Goal: Information Seeking & Learning: Learn about a topic

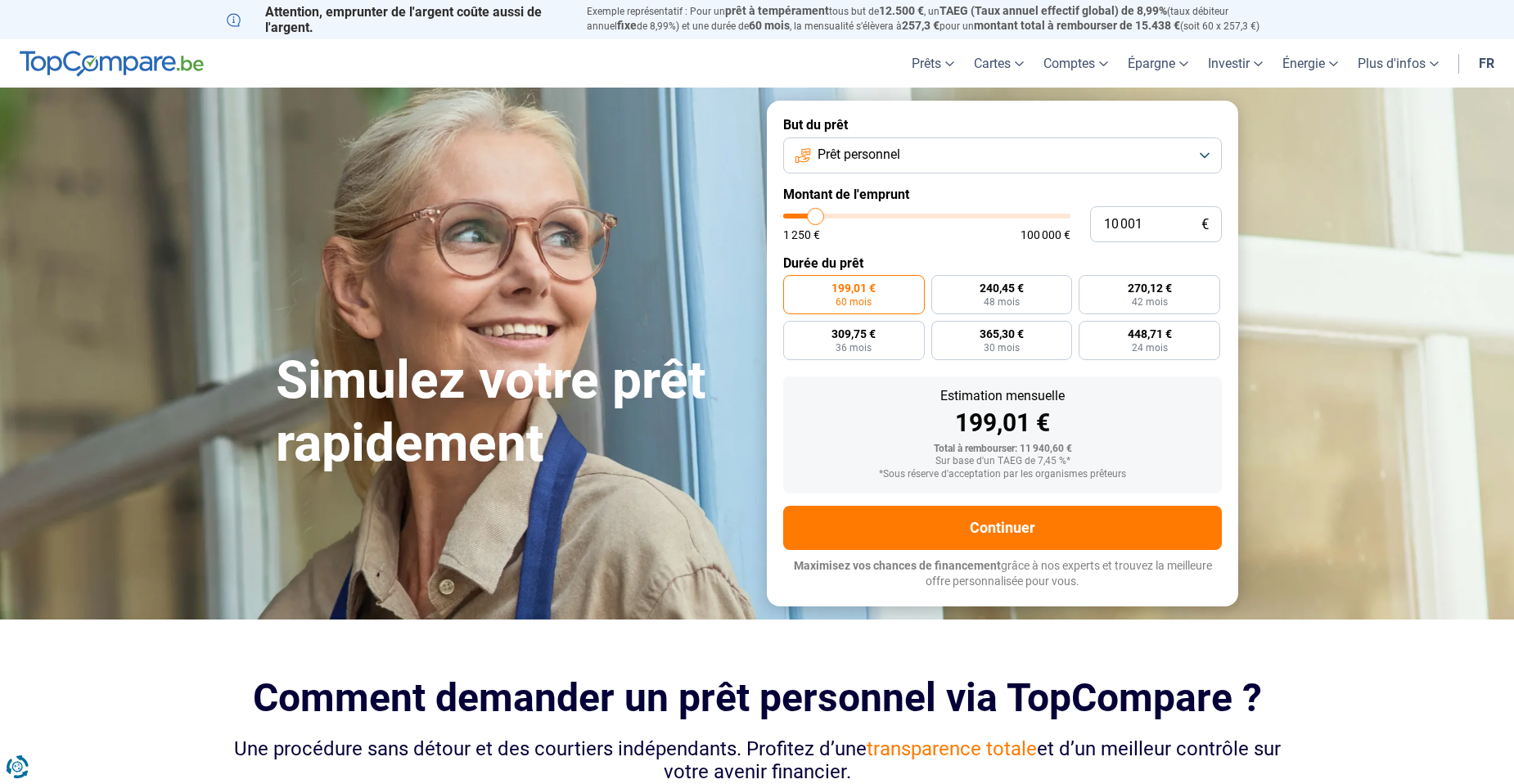
type input "10 750"
type input "10750"
type input "11 000"
type input "11000"
type input "11 250"
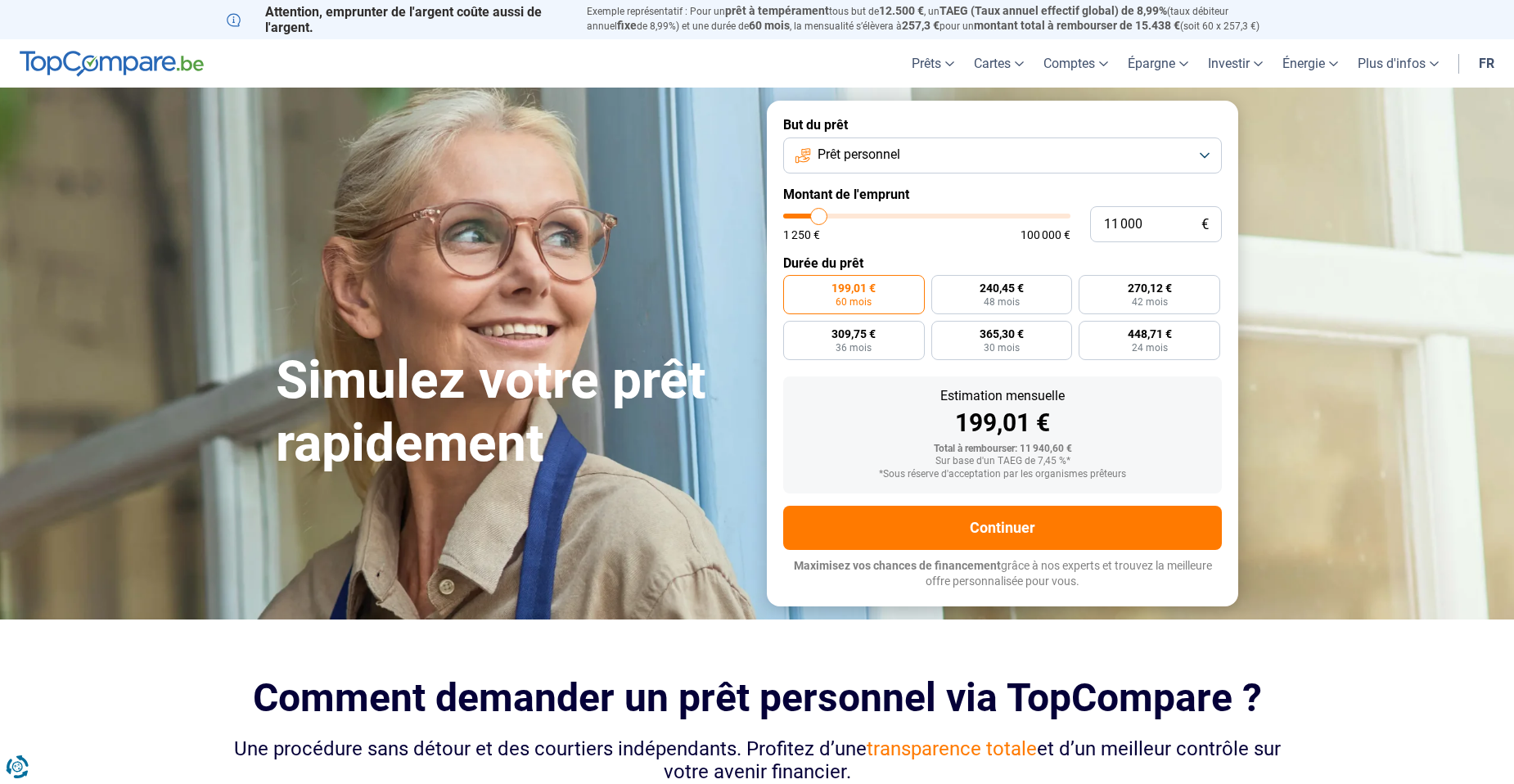
type input "11250"
type input "11 750"
type input "11750"
type input "12 000"
type input "12000"
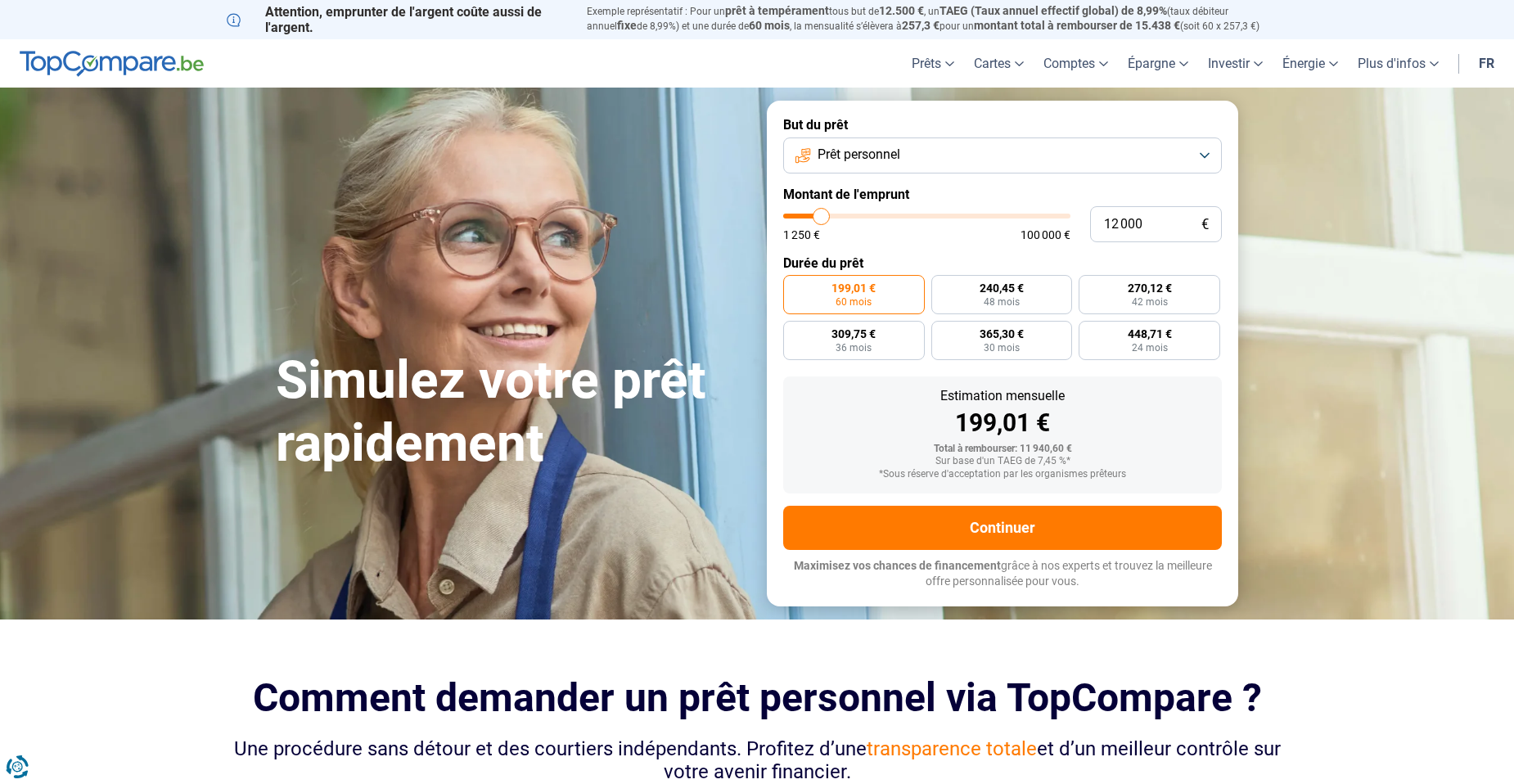
type input "12 250"
type input "12250"
type input "12 500"
type input "12500"
type input "12 750"
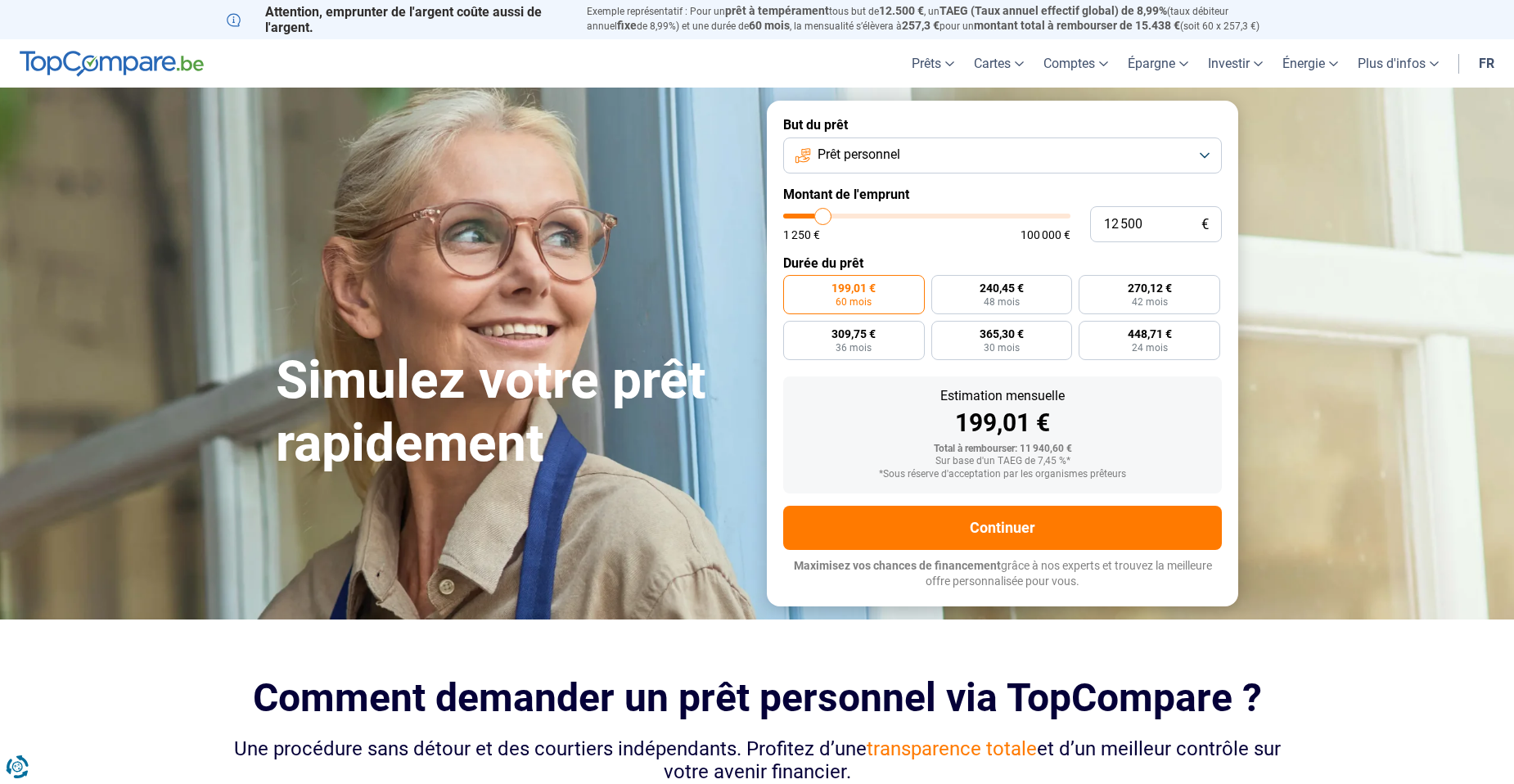
type input "12750"
type input "13 250"
type input "13250"
type input "13 500"
type input "13500"
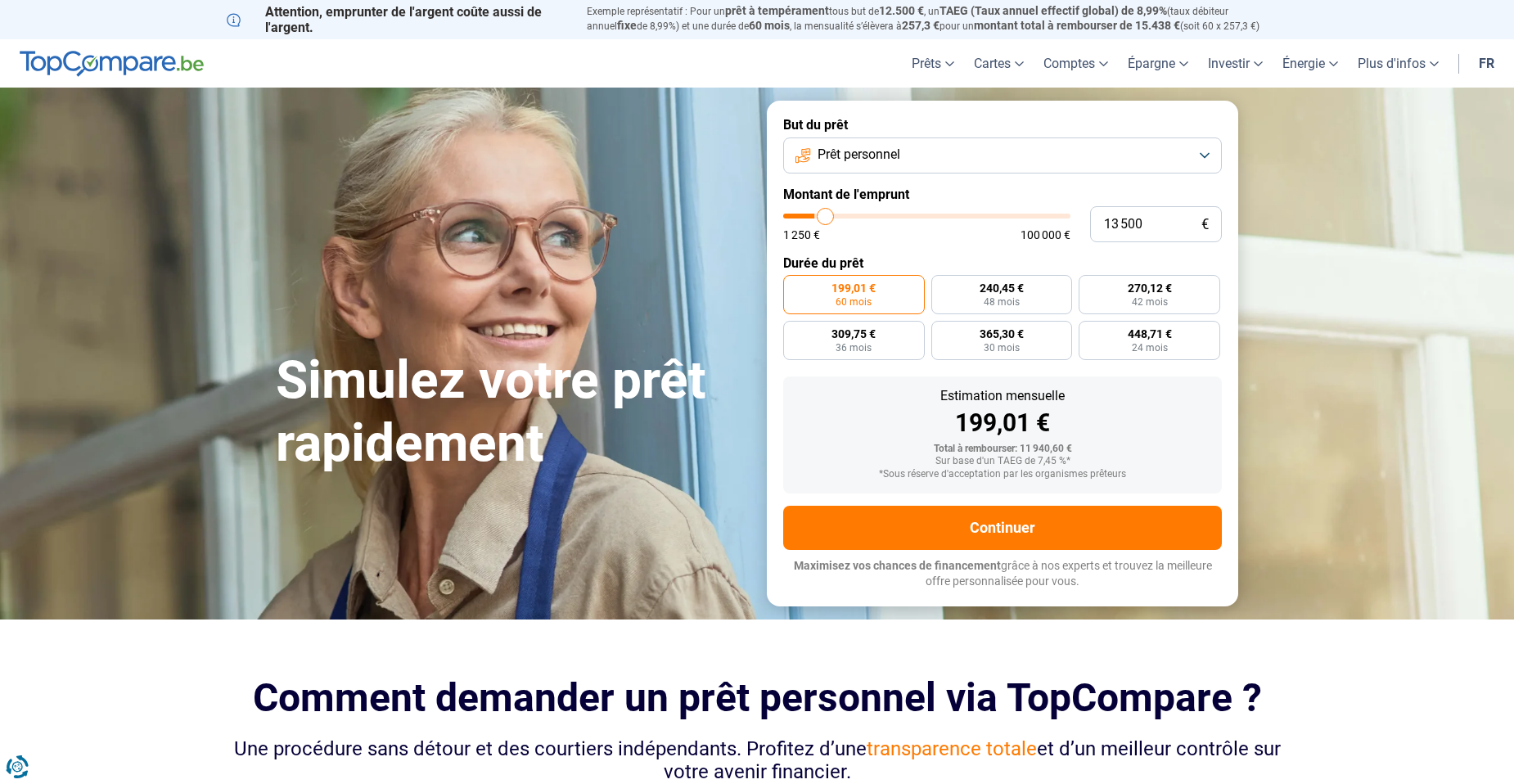
type input "13 750"
type input "13750"
type input "14 000"
type input "14000"
type input "14 250"
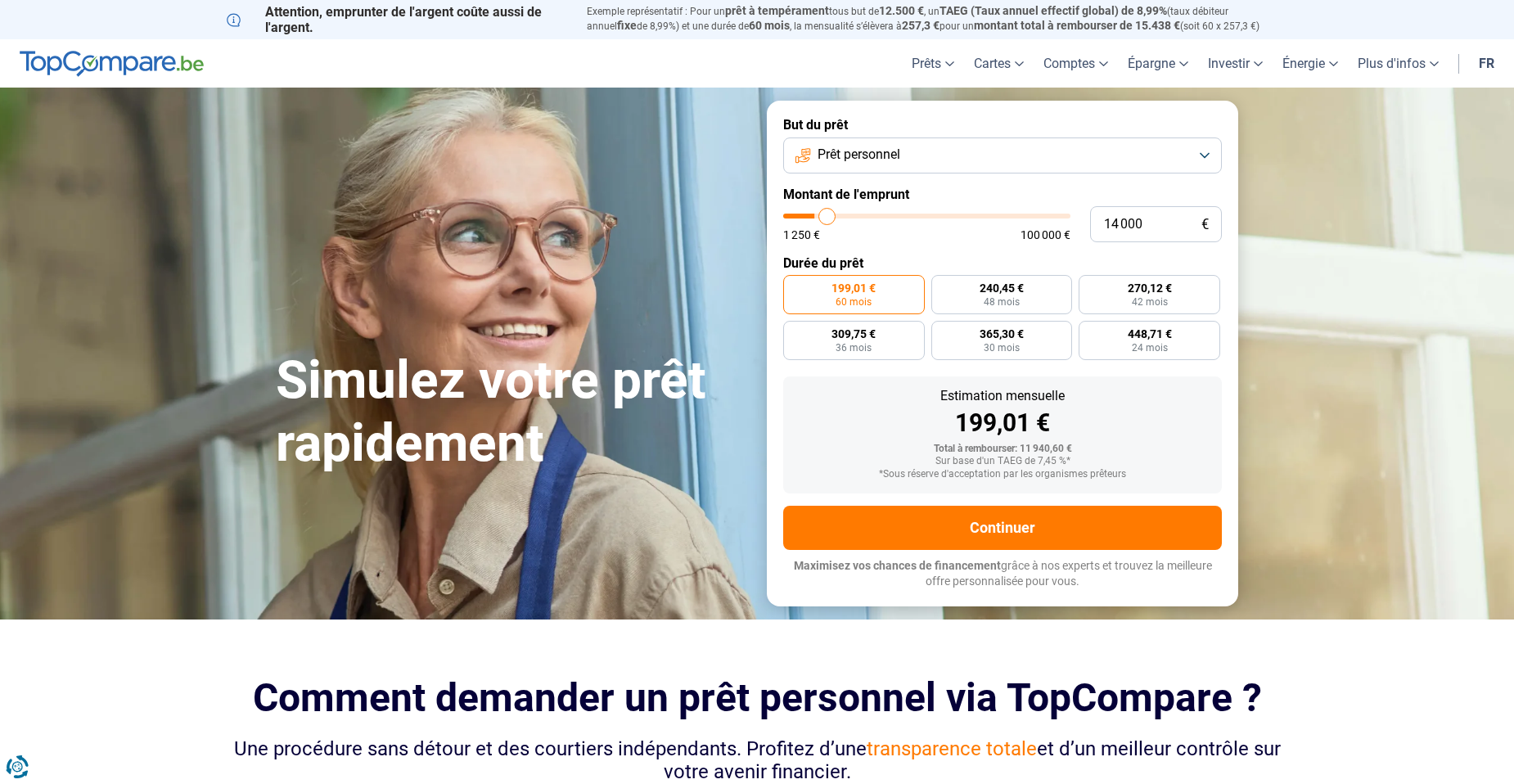
type input "14250"
type input "14 750"
type input "14750"
type input "15 500"
type input "15500"
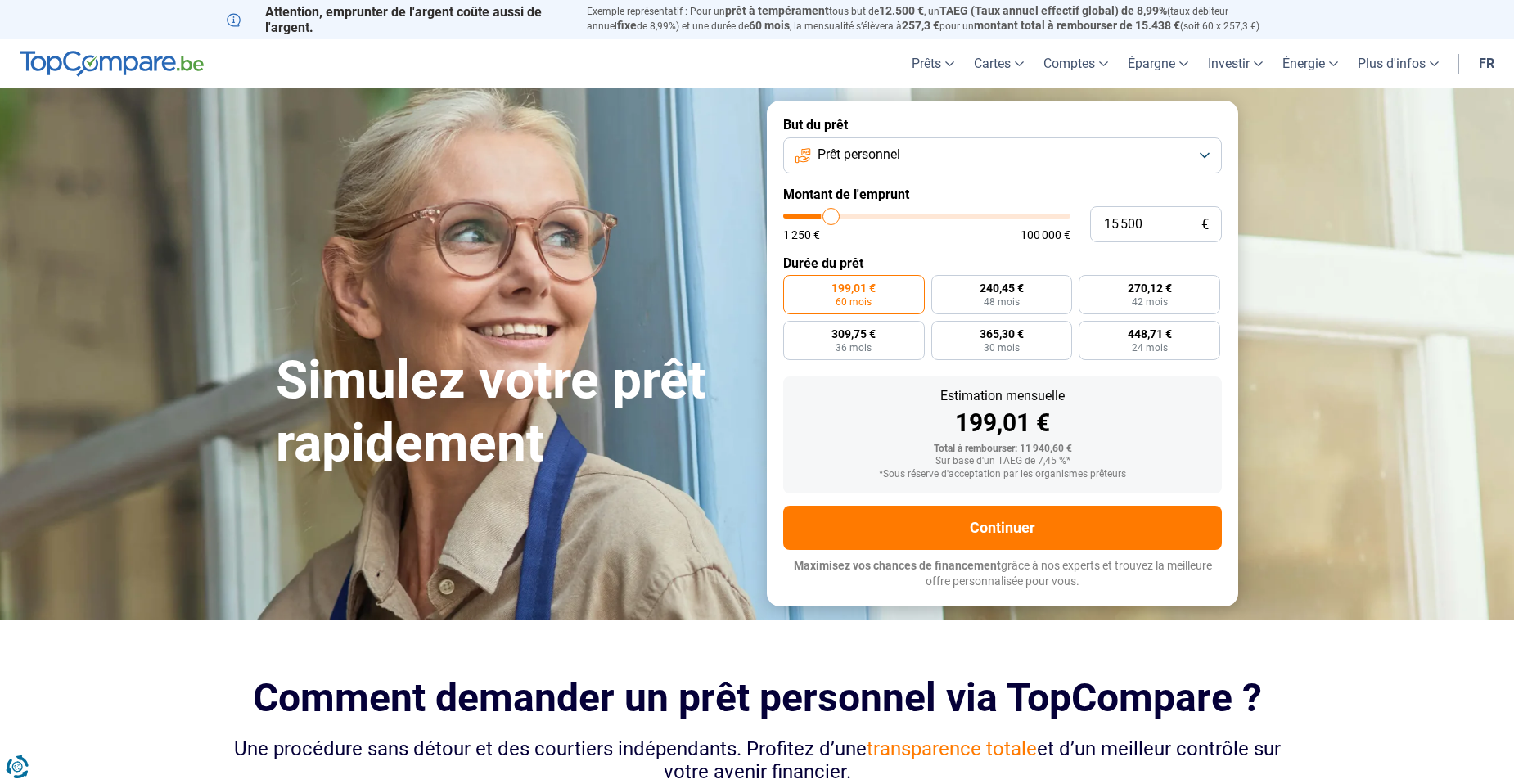
type input "15 750"
type input "15750"
type input "16 750"
type input "16750"
type input "18 250"
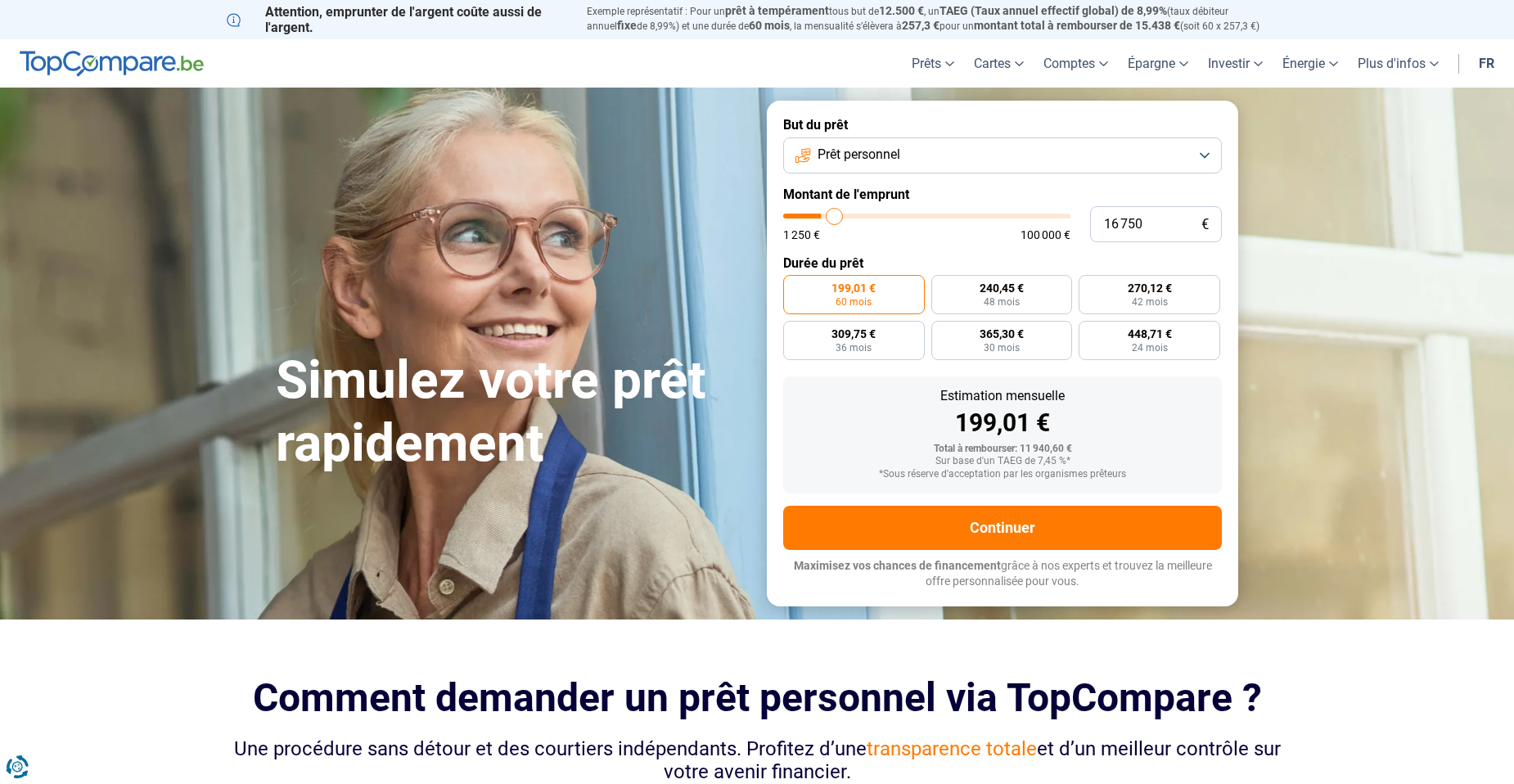
type input "18250"
type input "18 750"
type input "18750"
type input "19 500"
type input "19500"
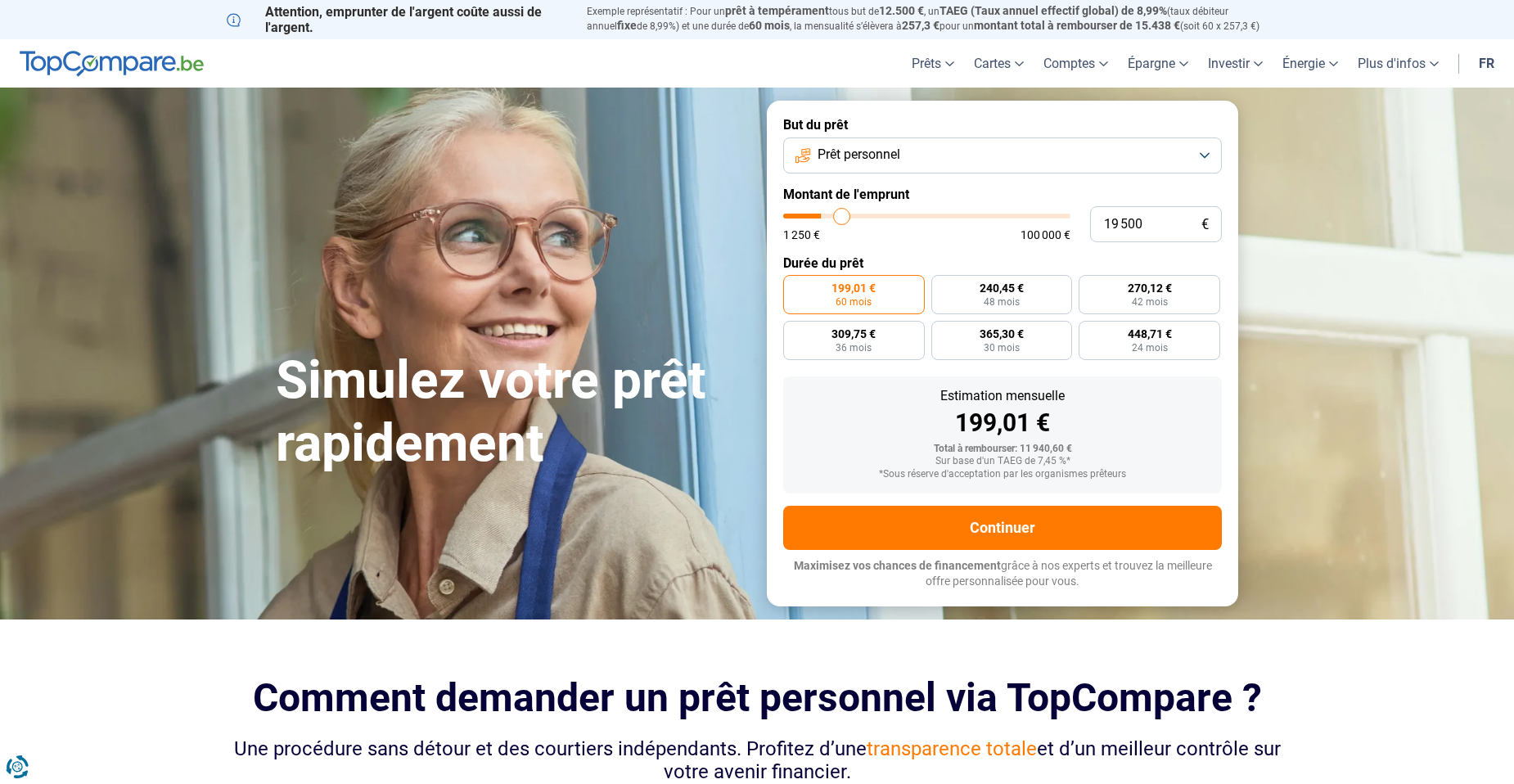
type input "19 750"
type input "19750"
type input "20 000"
type input "20000"
type input "22 000"
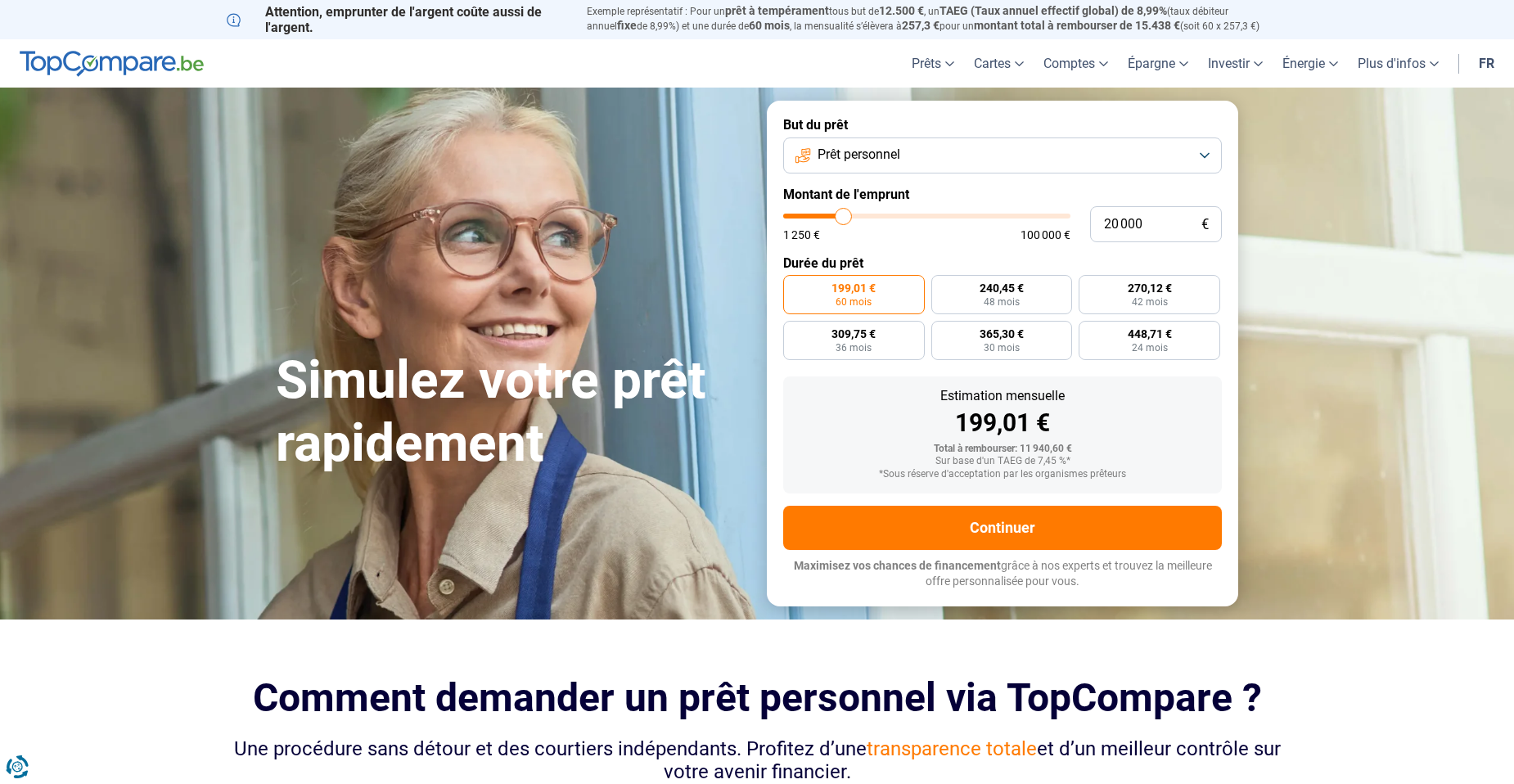
type input "22000"
type input "22 750"
type input "22750"
type input "23 750"
type input "23750"
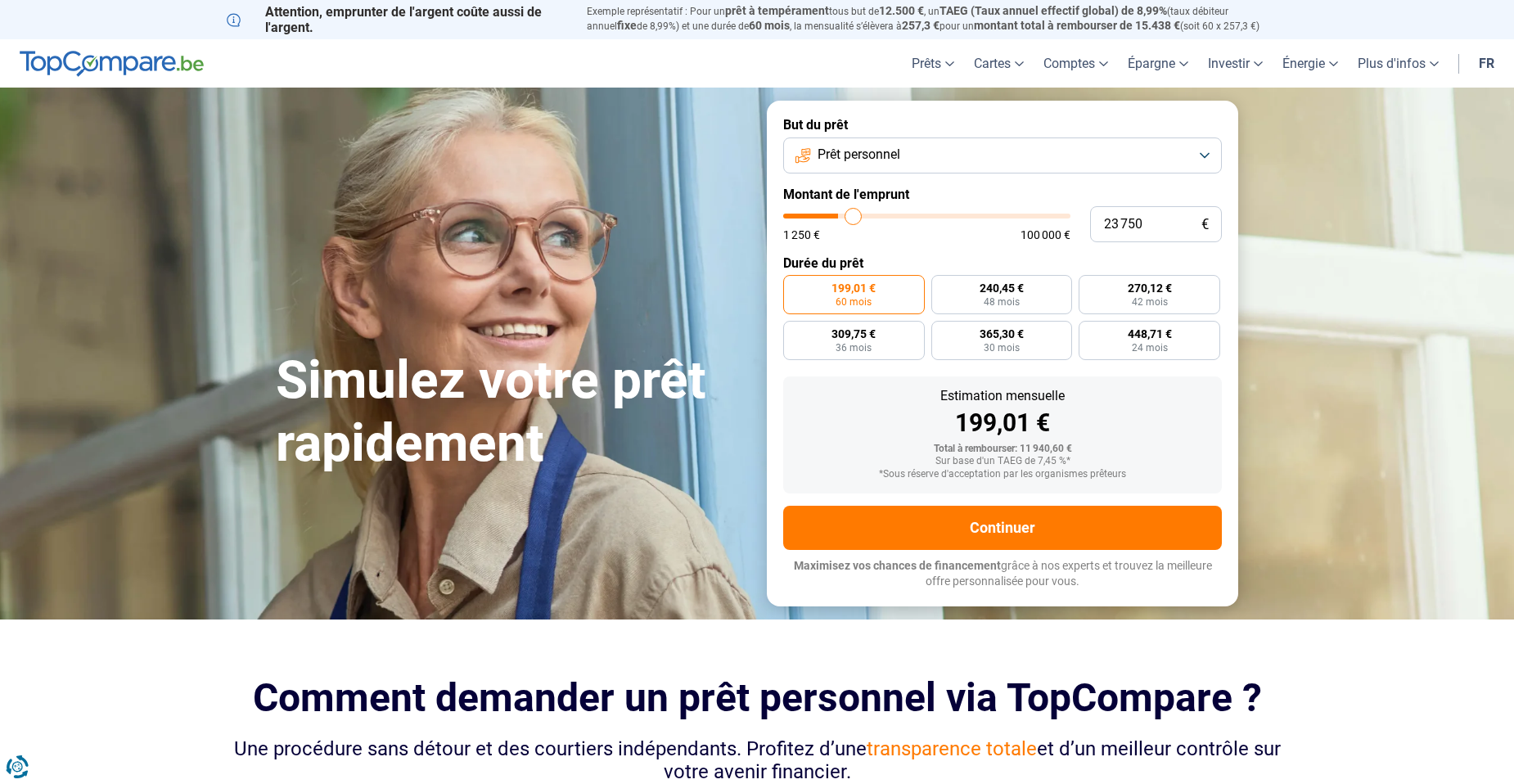
type input "24 250"
type input "24250"
type input "25 750"
type input "25750"
type input "26 750"
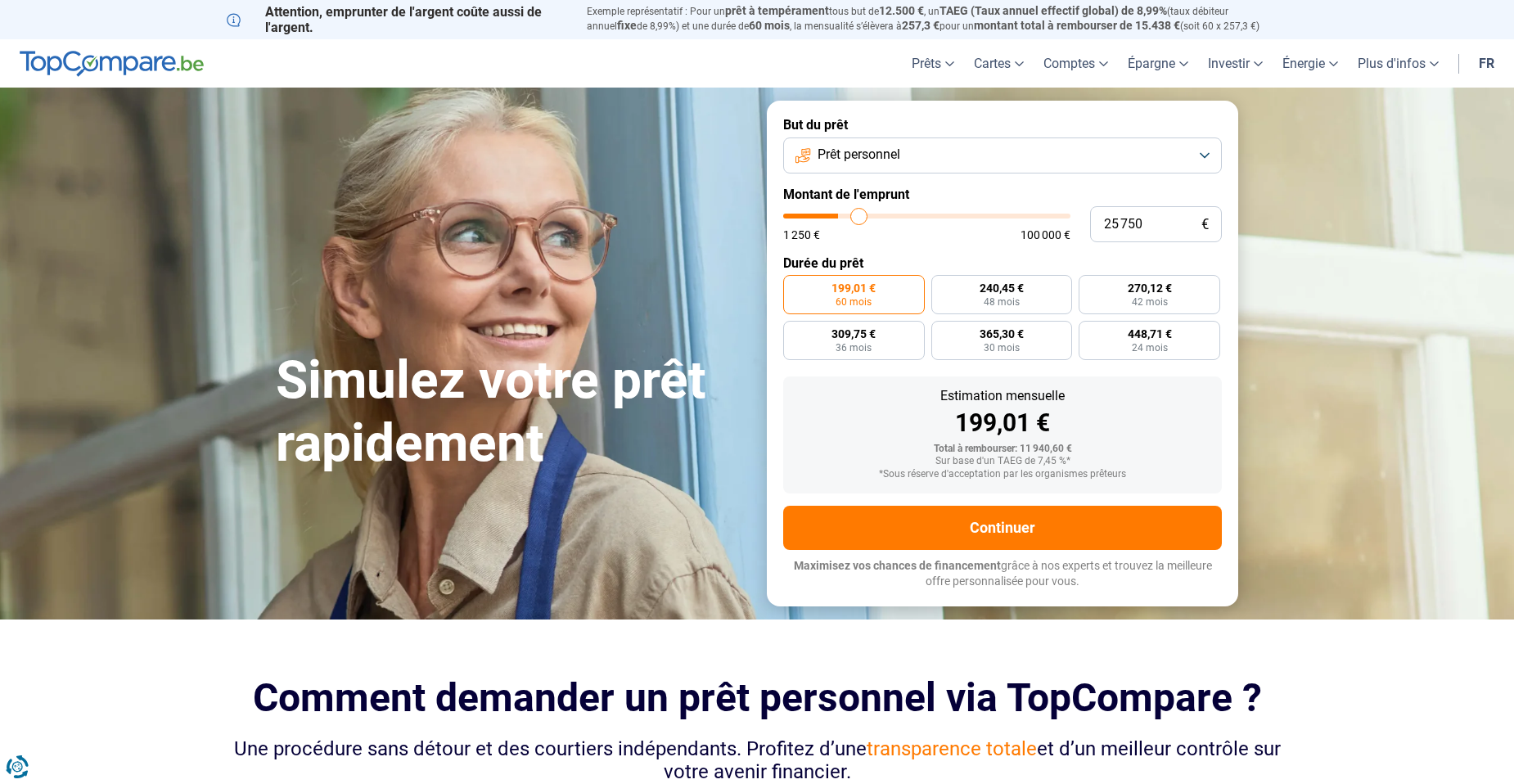
type input "26750"
type input "27 500"
type input "27500"
type input "29 000"
type input "29000"
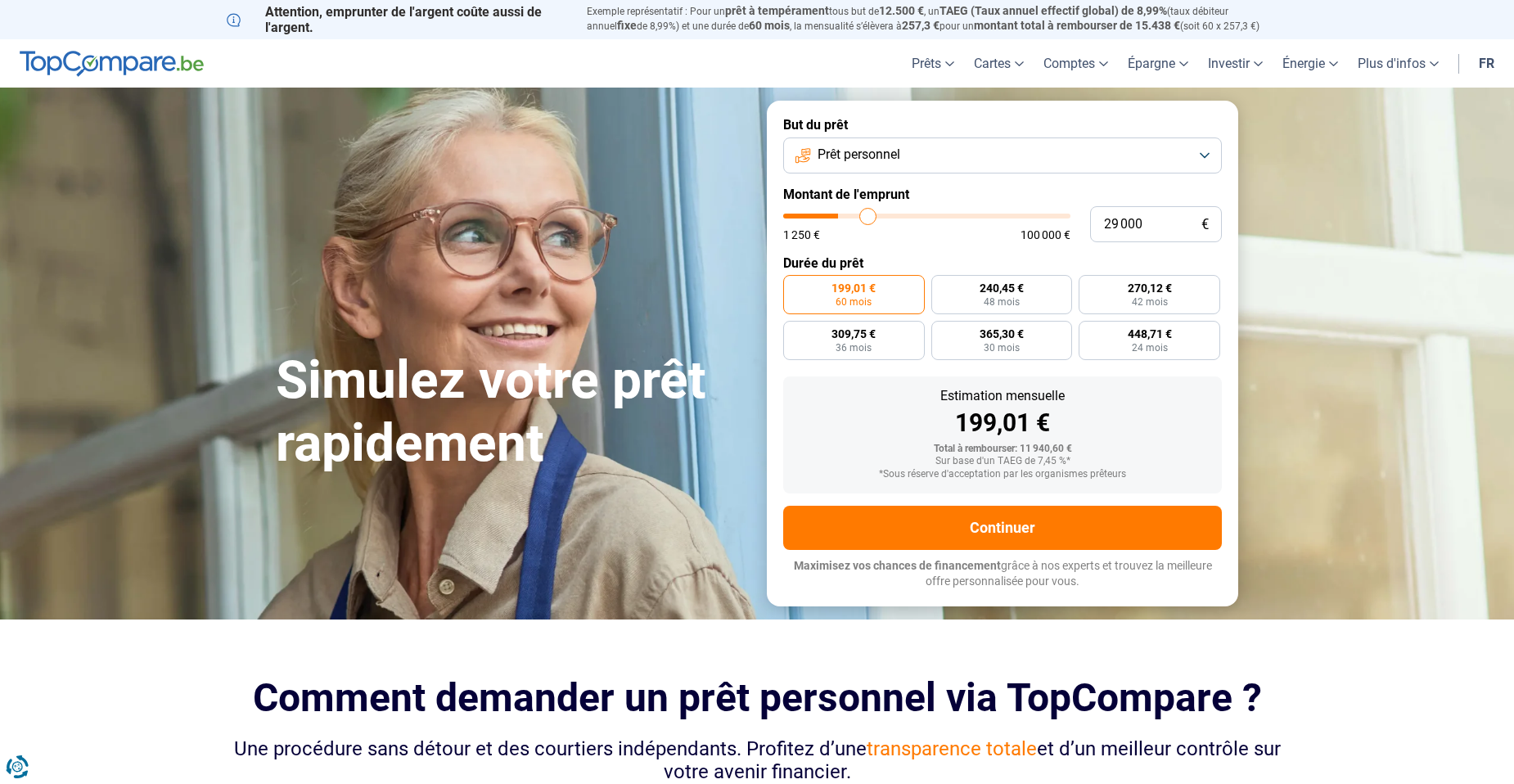
type input "31 250"
type input "31250"
type input "32 750"
type input "32750"
type input "34 250"
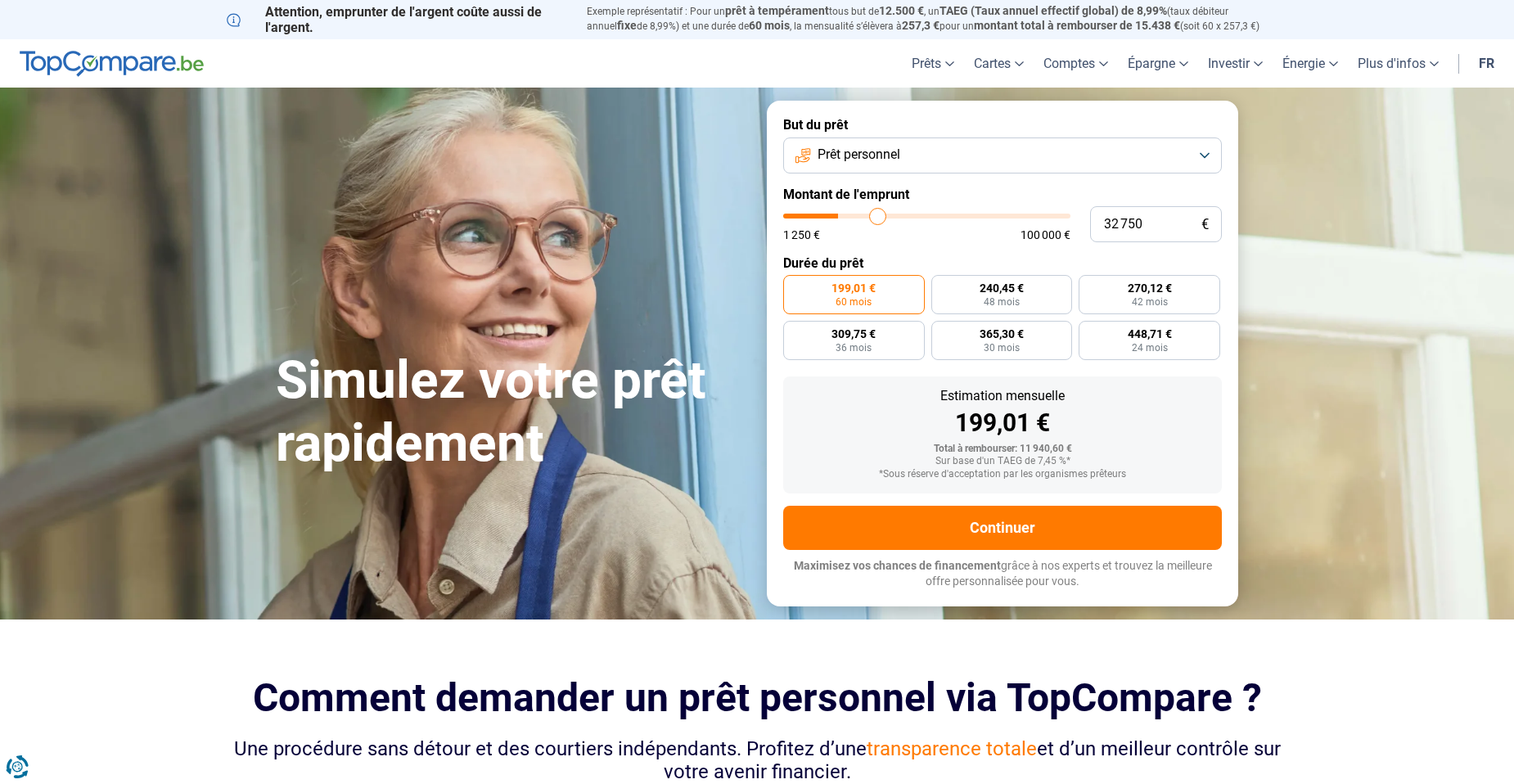
type input "34250"
type input "35 750"
type input "35750"
type input "36 500"
type input "36500"
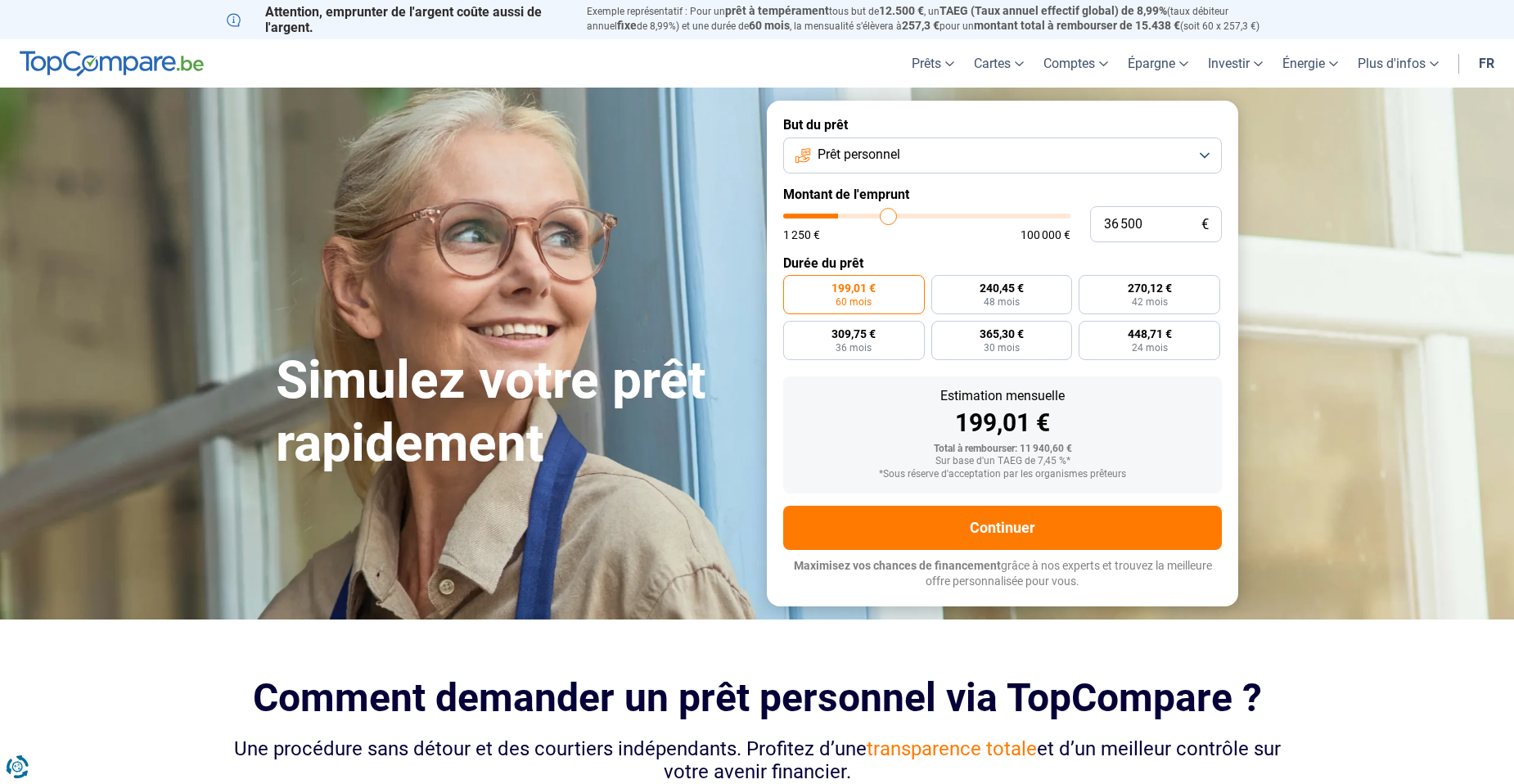
type input "37 250"
type input "37250"
type input "37 500"
type input "37500"
type input "39 000"
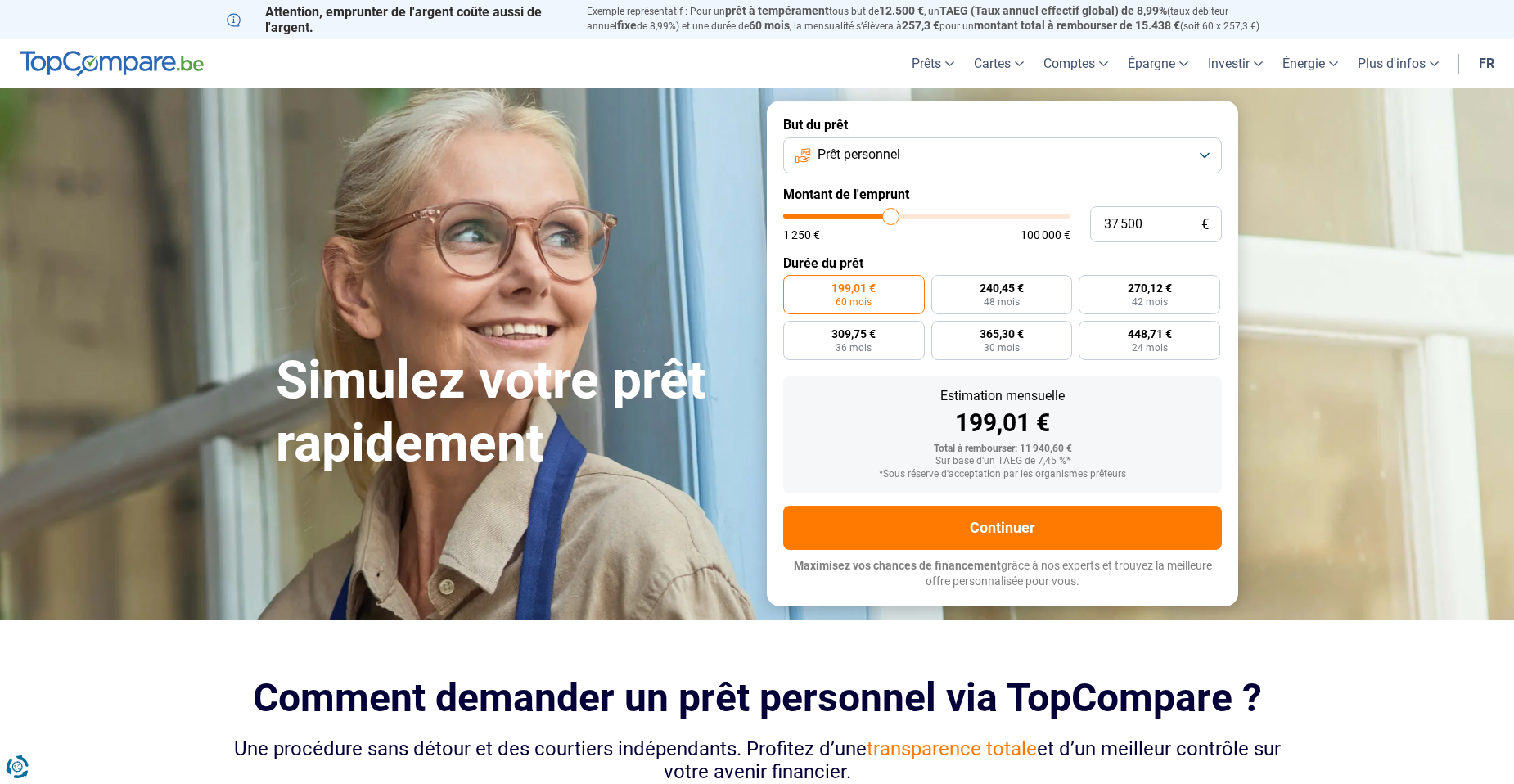
type input "39000"
type input "40 250"
type input "40250"
type input "40 750"
type input "40750"
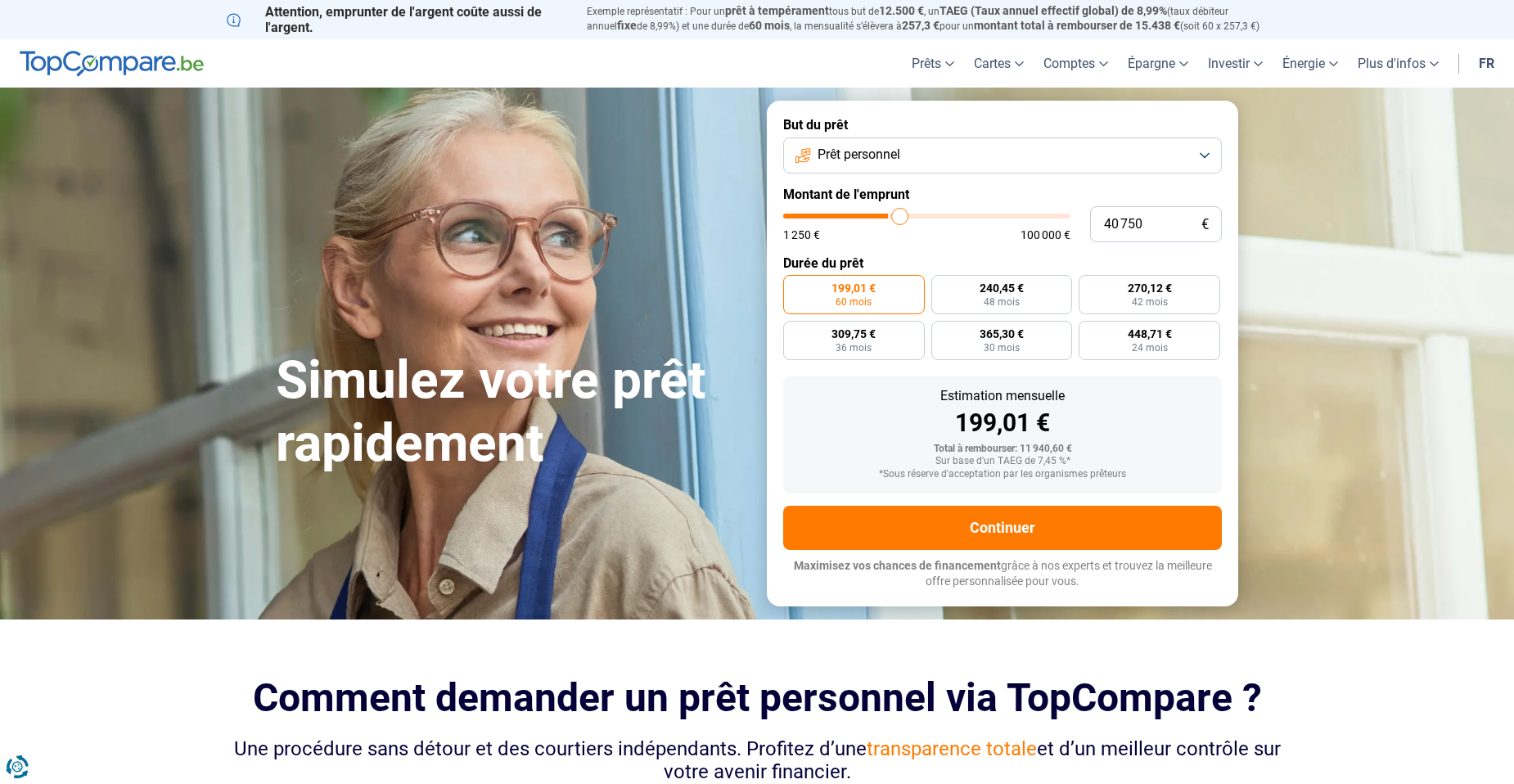
type input "41 500"
type input "41500"
type input "41 750"
drag, startPoint x: 818, startPoint y: 218, endPoint x: 903, endPoint y: 219, distance: 85.0
type input "41750"
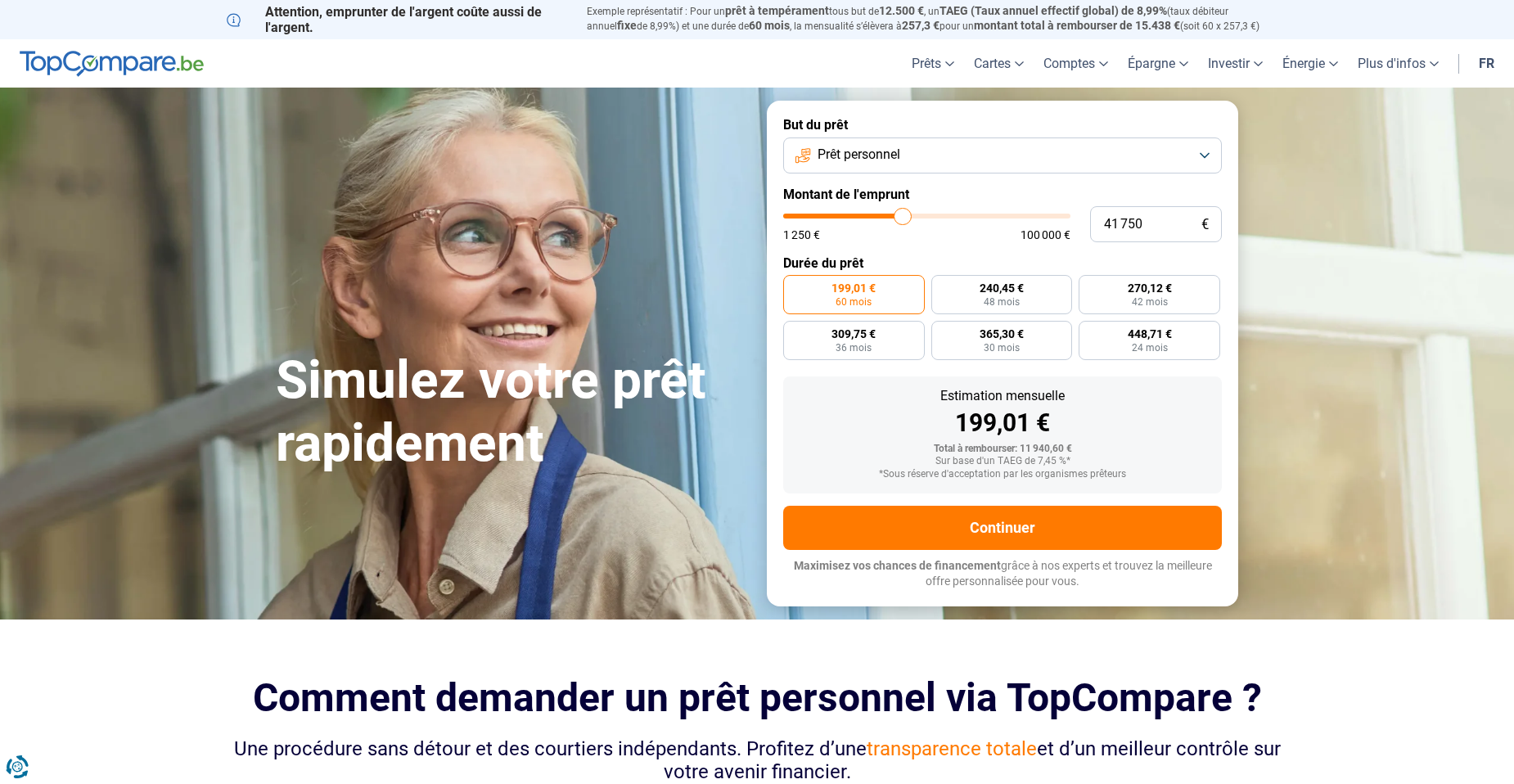
click at [903, 218] on input "range" at bounding box center [927, 215] width 287 height 5
radio input "false"
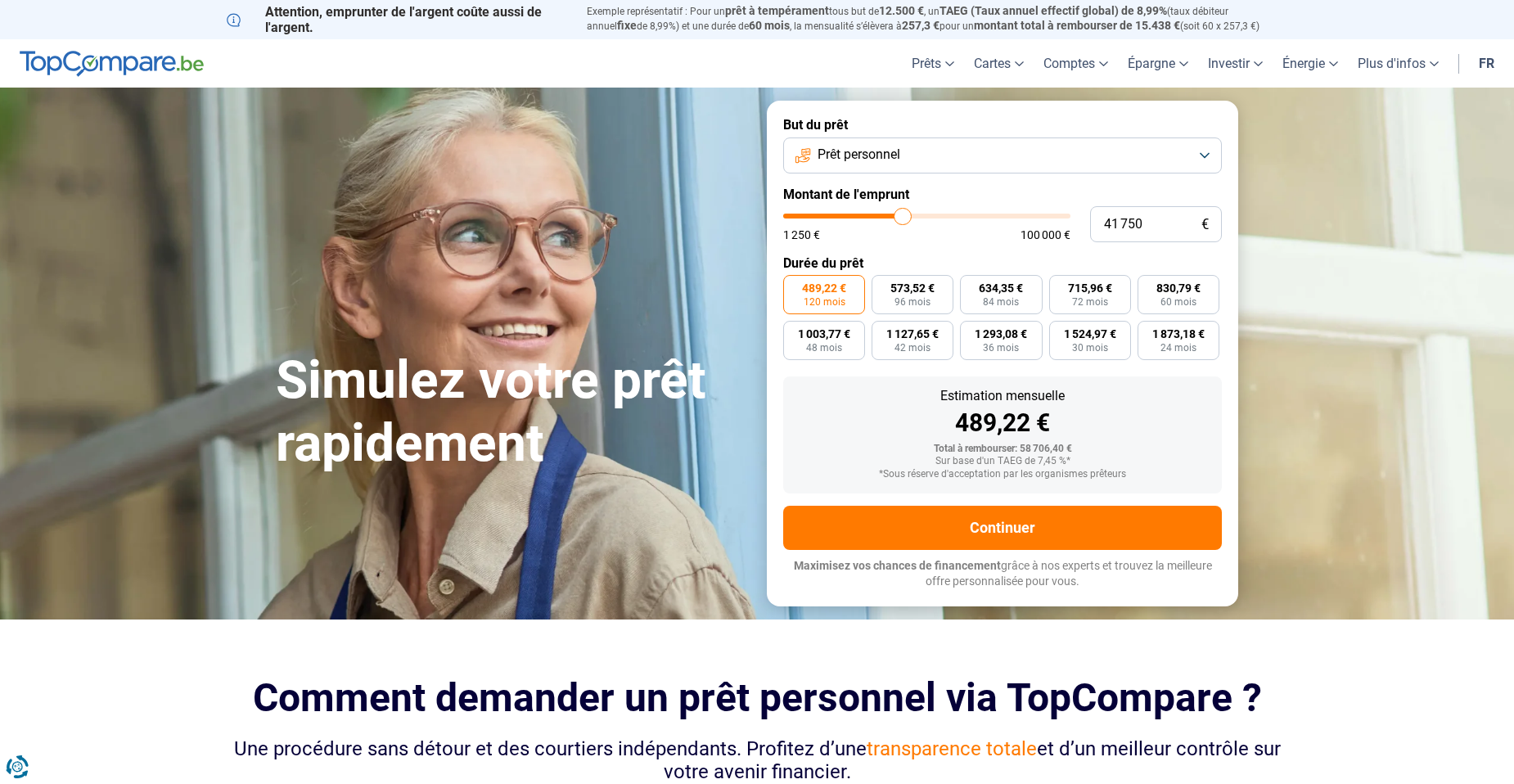
type input "42 000"
type input "42000"
type input "41 000"
type input "41000"
type input "40 500"
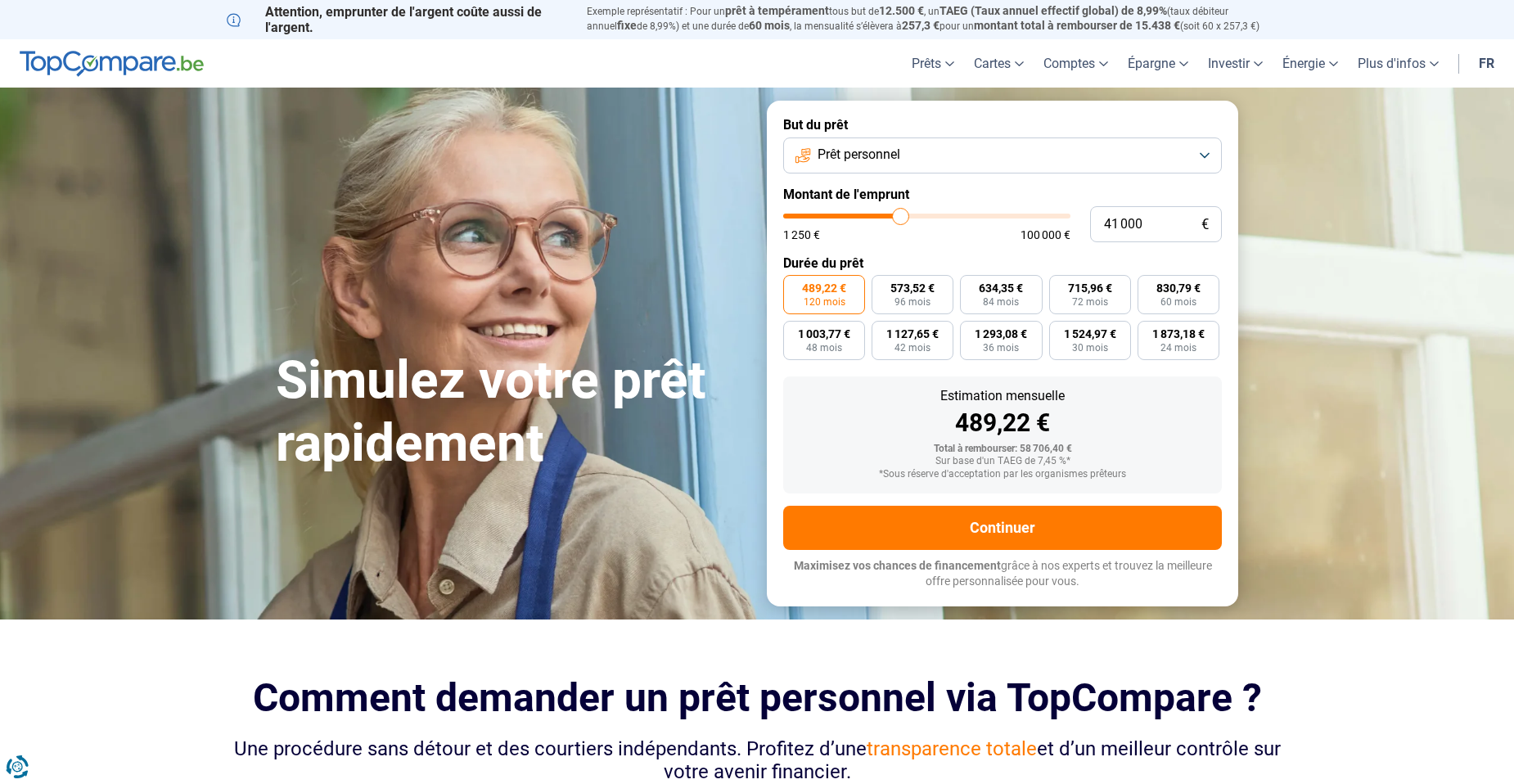
type input "40500"
type input "39 500"
type input "39500"
type input "39 000"
type input "39000"
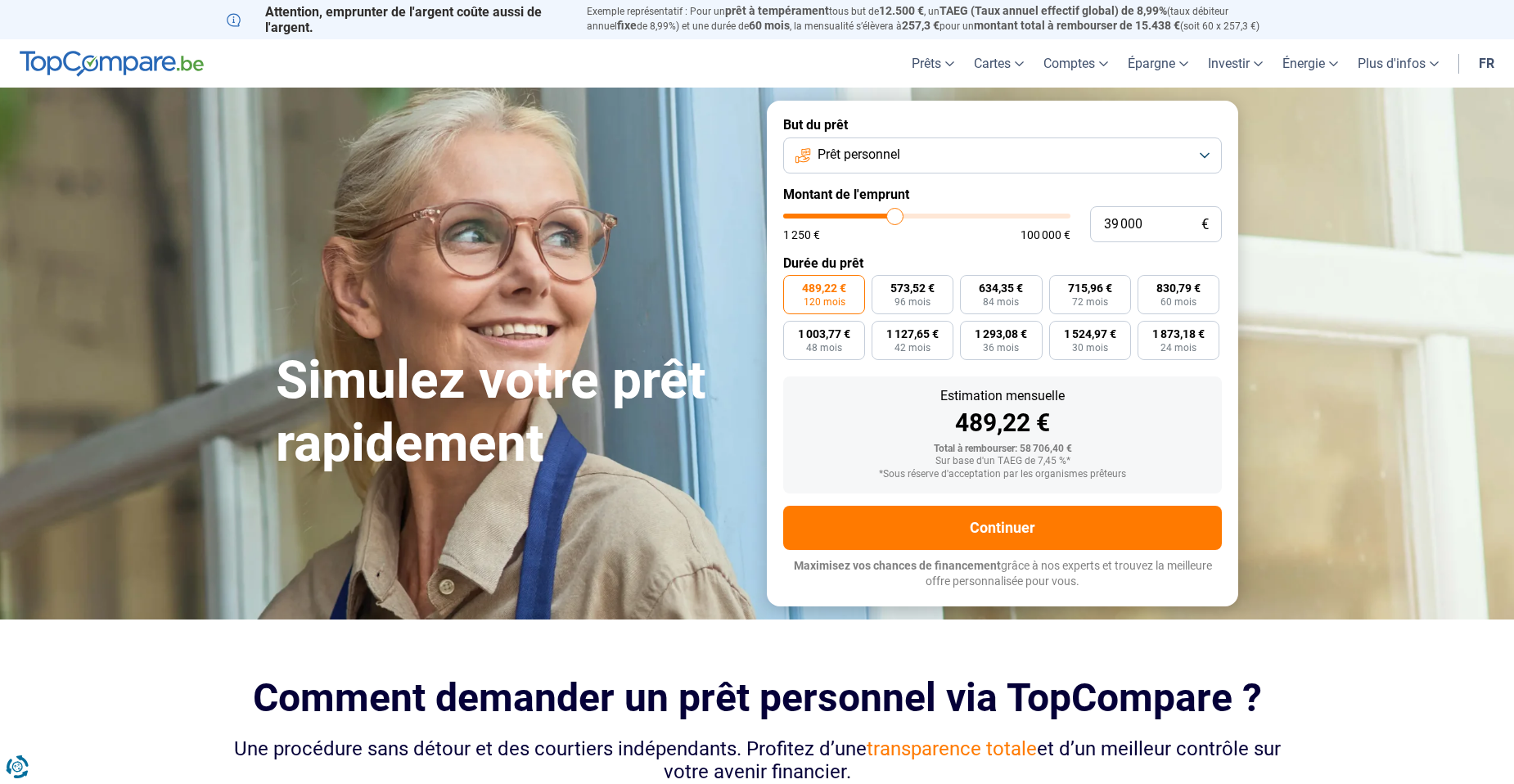
type input "38 500"
type input "38500"
type input "37 750"
type input "37750"
type input "37 500"
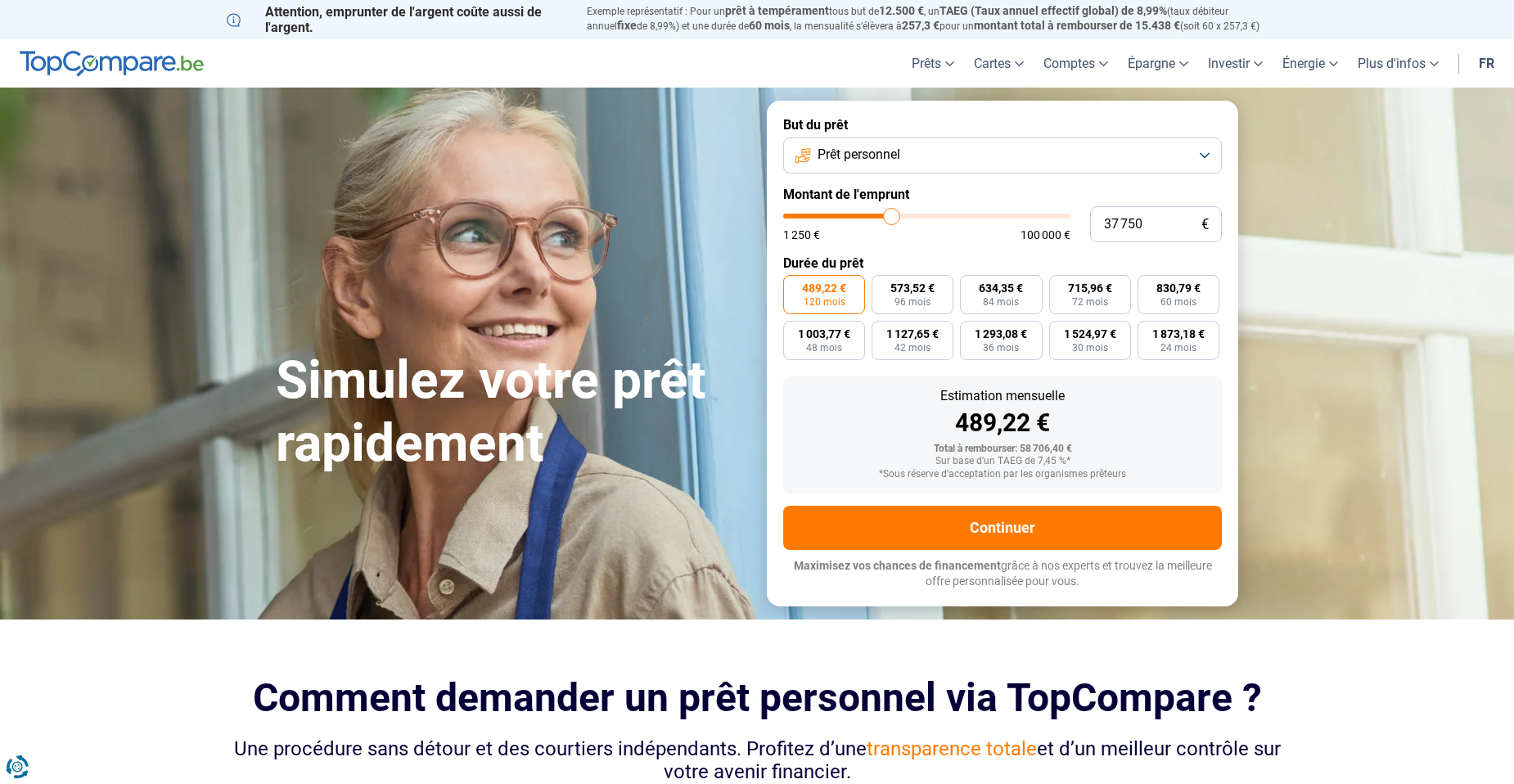
type input "37500"
type input "37 000"
type input "37000"
type input "36 000"
type input "36000"
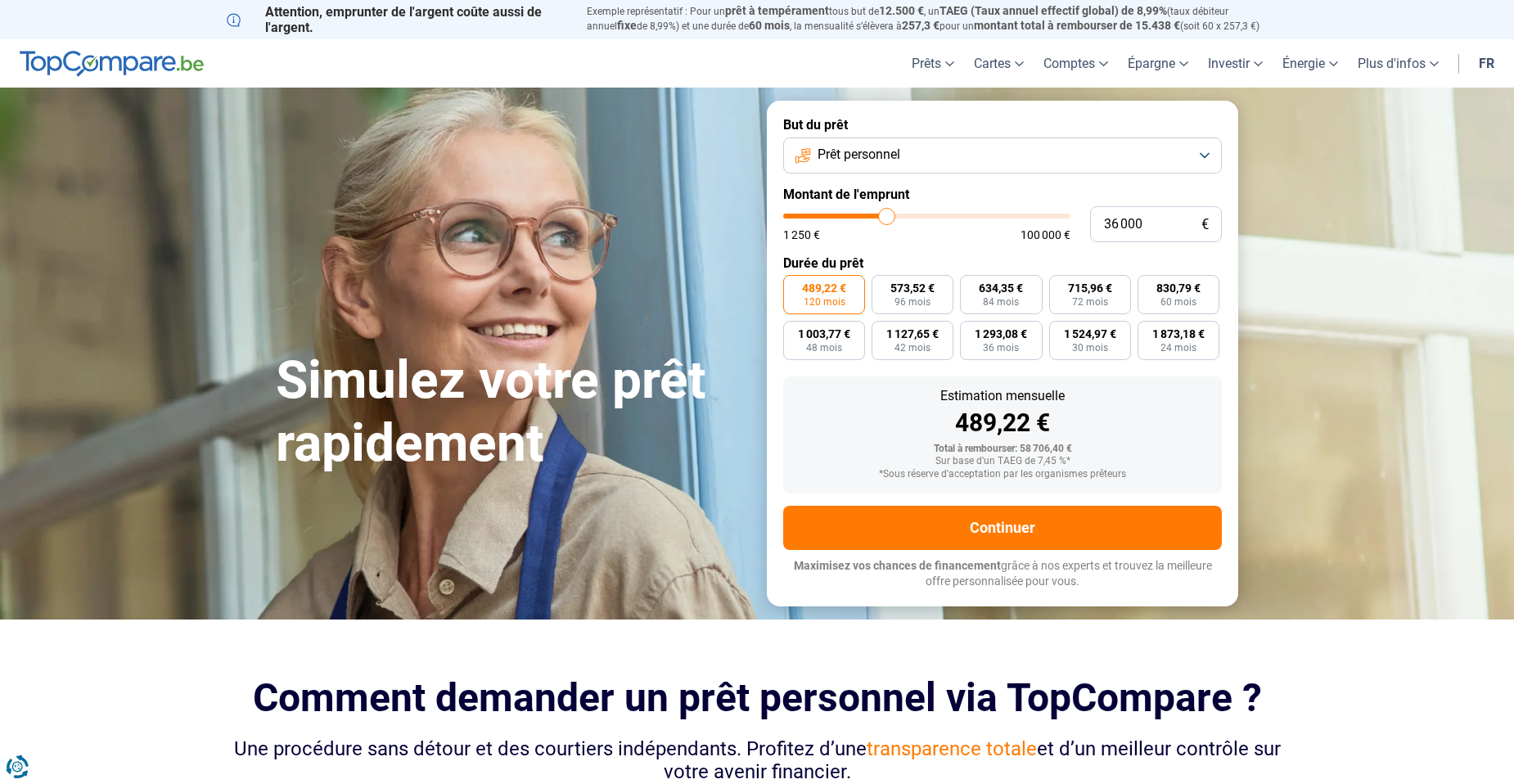
type input "35 500"
type input "35500"
type input "34 500"
type input "34500"
type input "34 250"
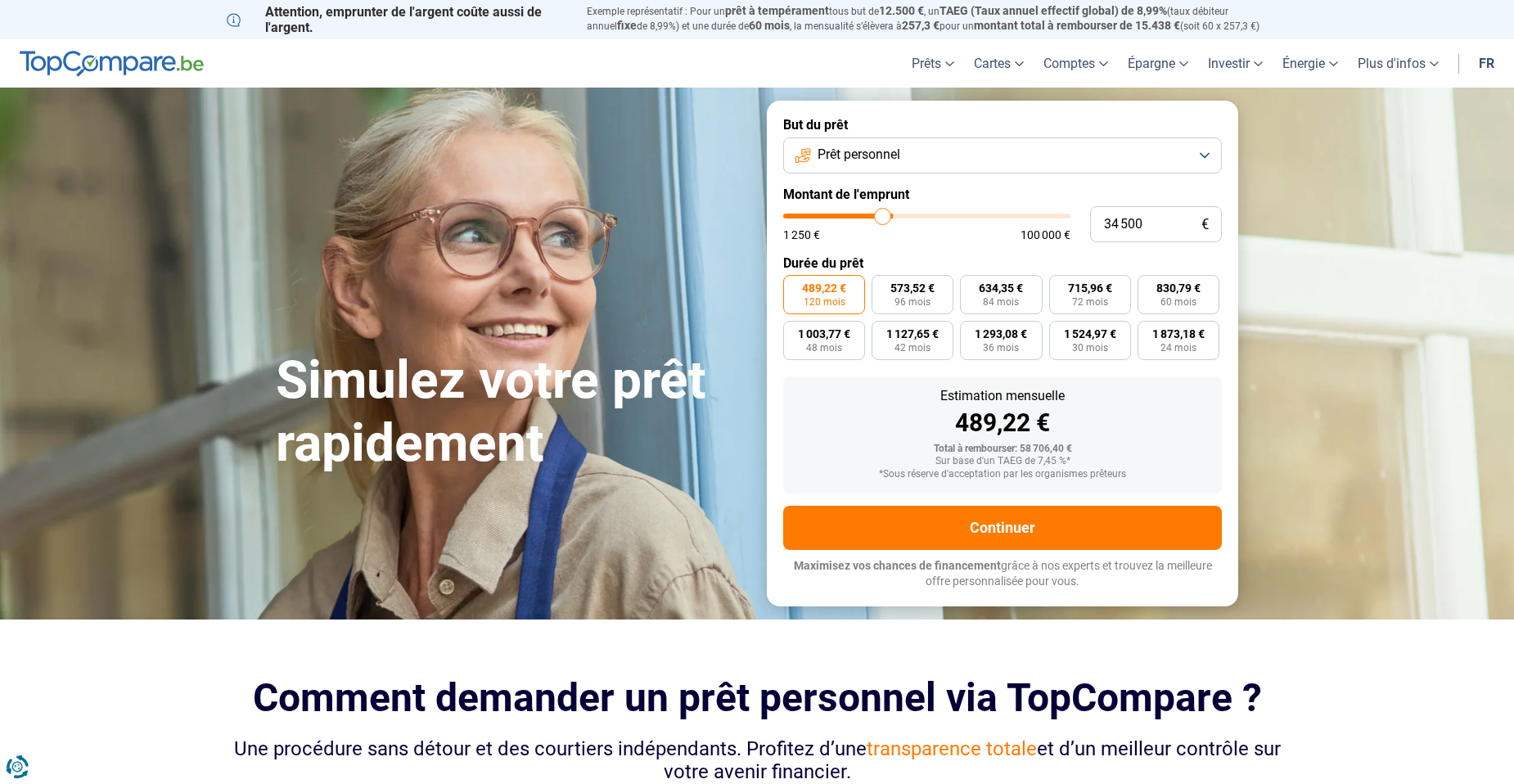
type input "34250"
type input "34 000"
type input "34000"
type input "33 500"
type input "33500"
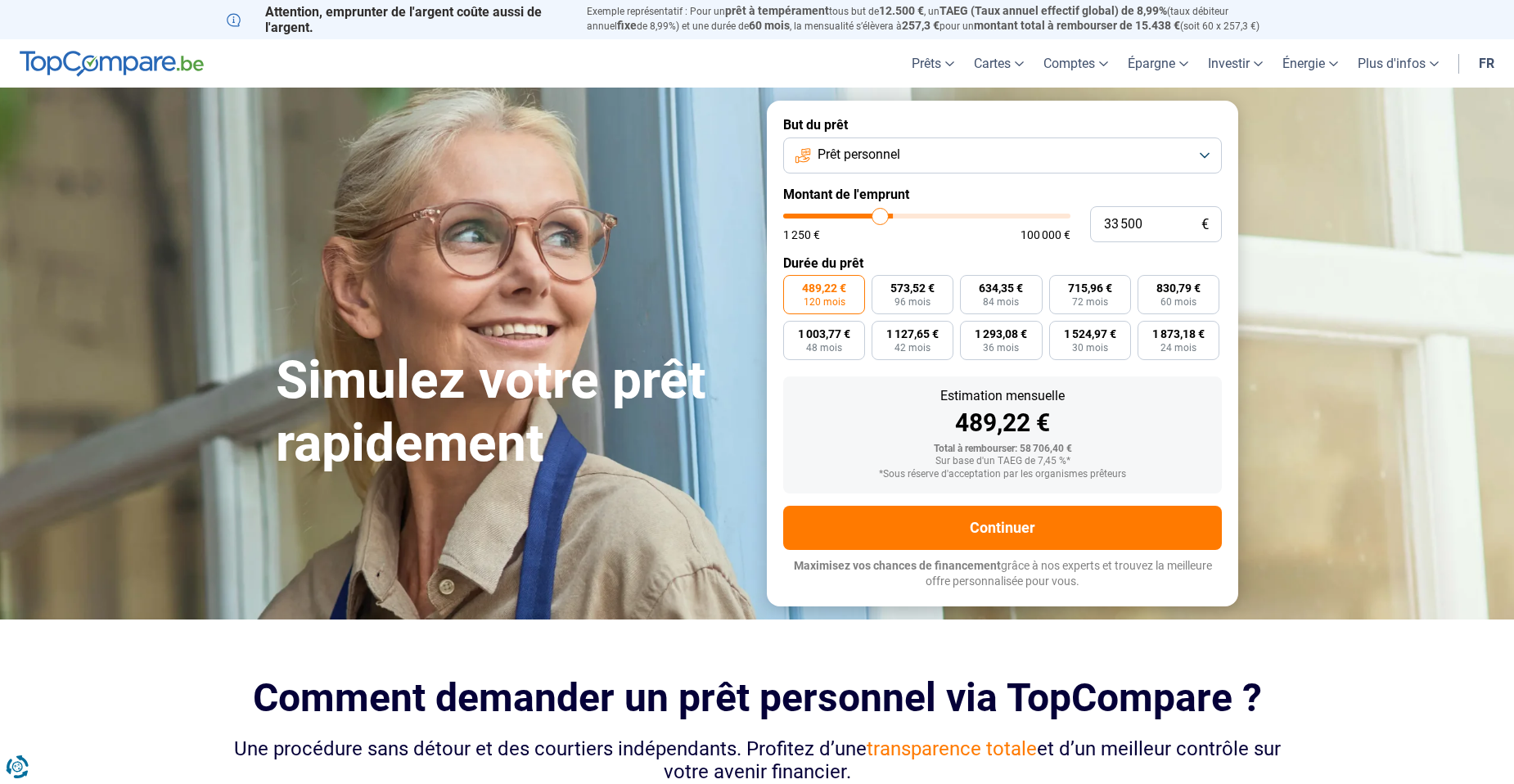
type input "33 250"
type input "33250"
type input "32 750"
type input "32750"
type input "31 500"
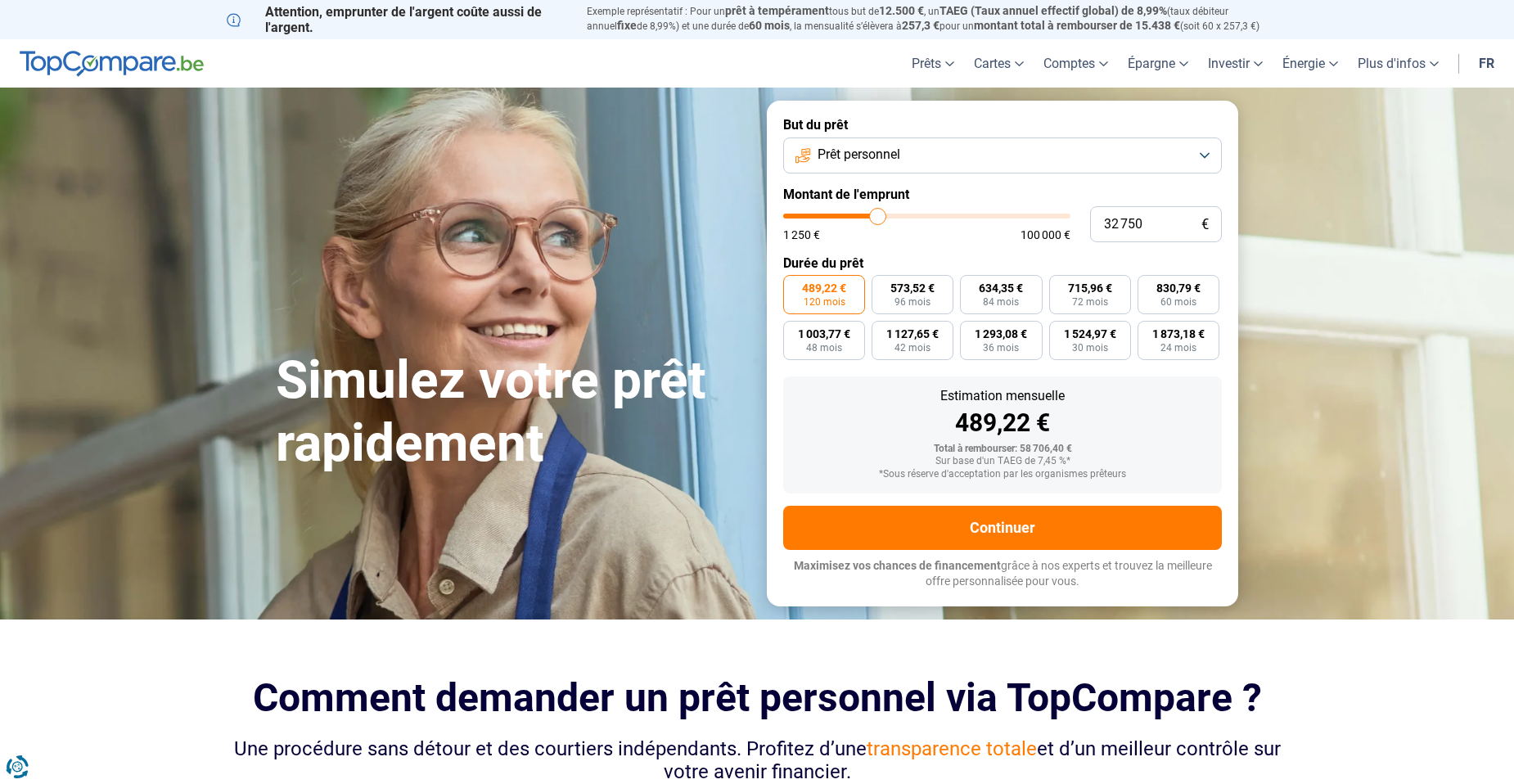
type input "31500"
type input "31 000"
type input "31000"
type input "30 500"
type input "30500"
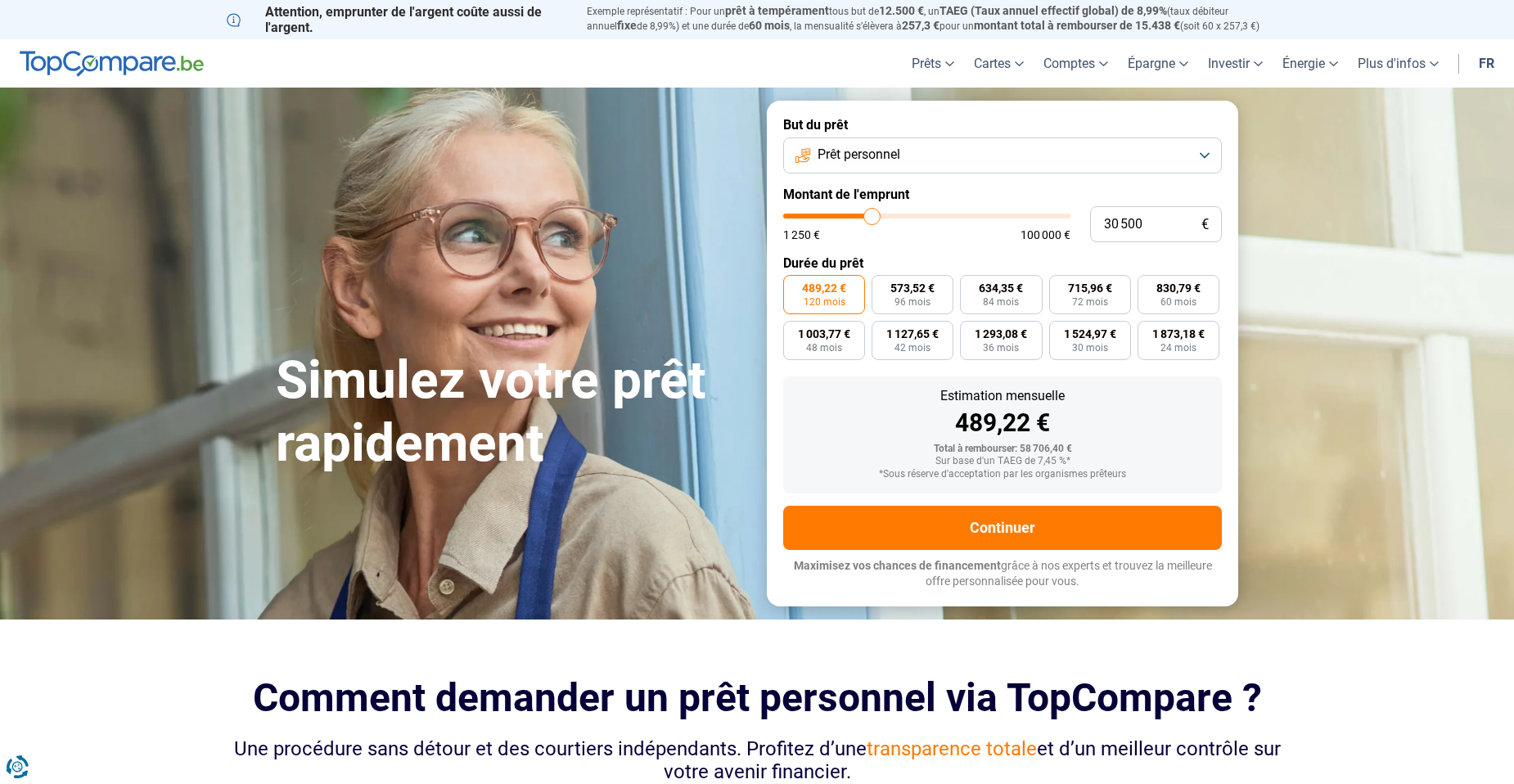
type input "30 250"
type input "30250"
type input "30 000"
type input "30000"
type input "29 750"
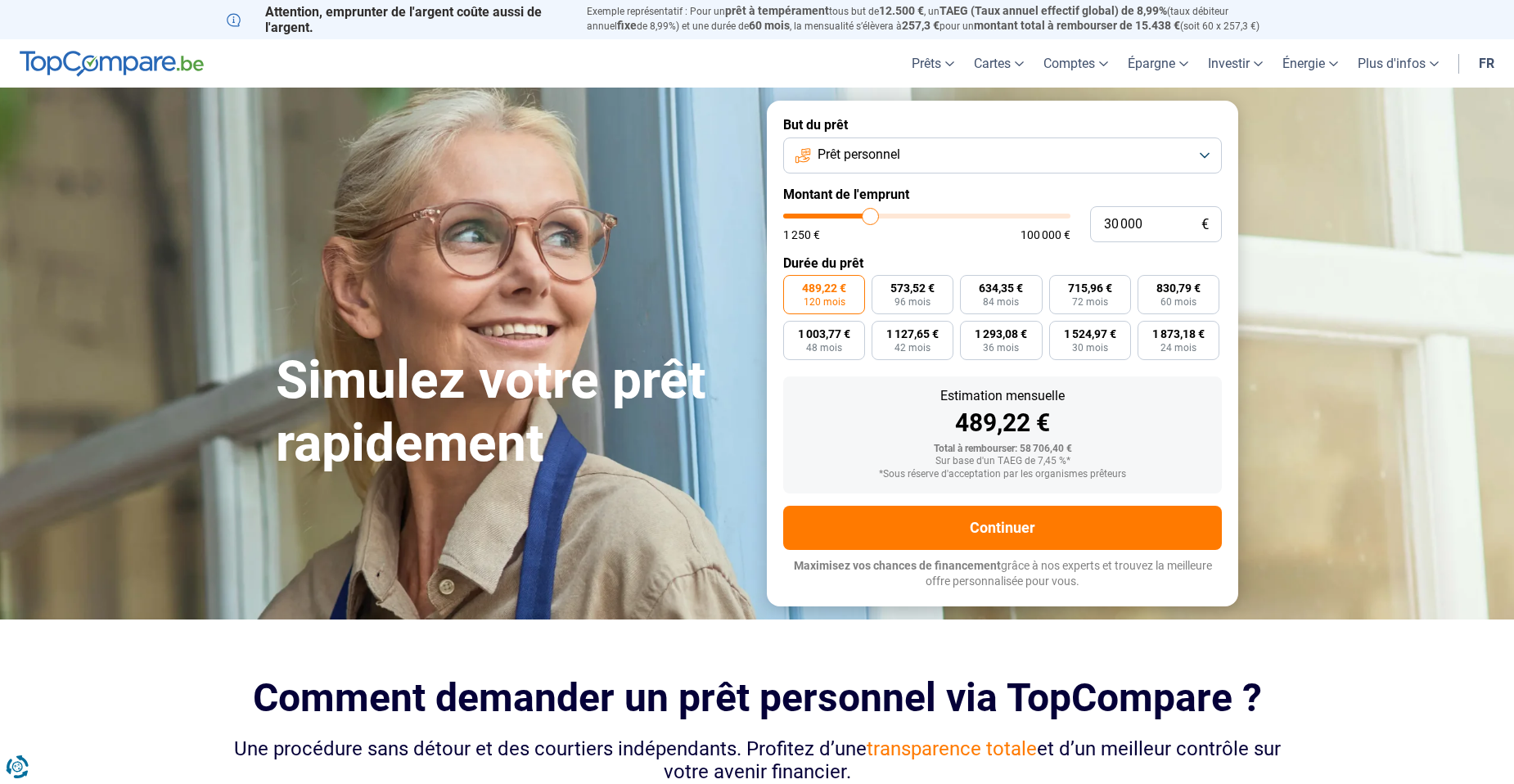
type input "29750"
type input "29 500"
type input "29500"
type input "29 000"
type input "29000"
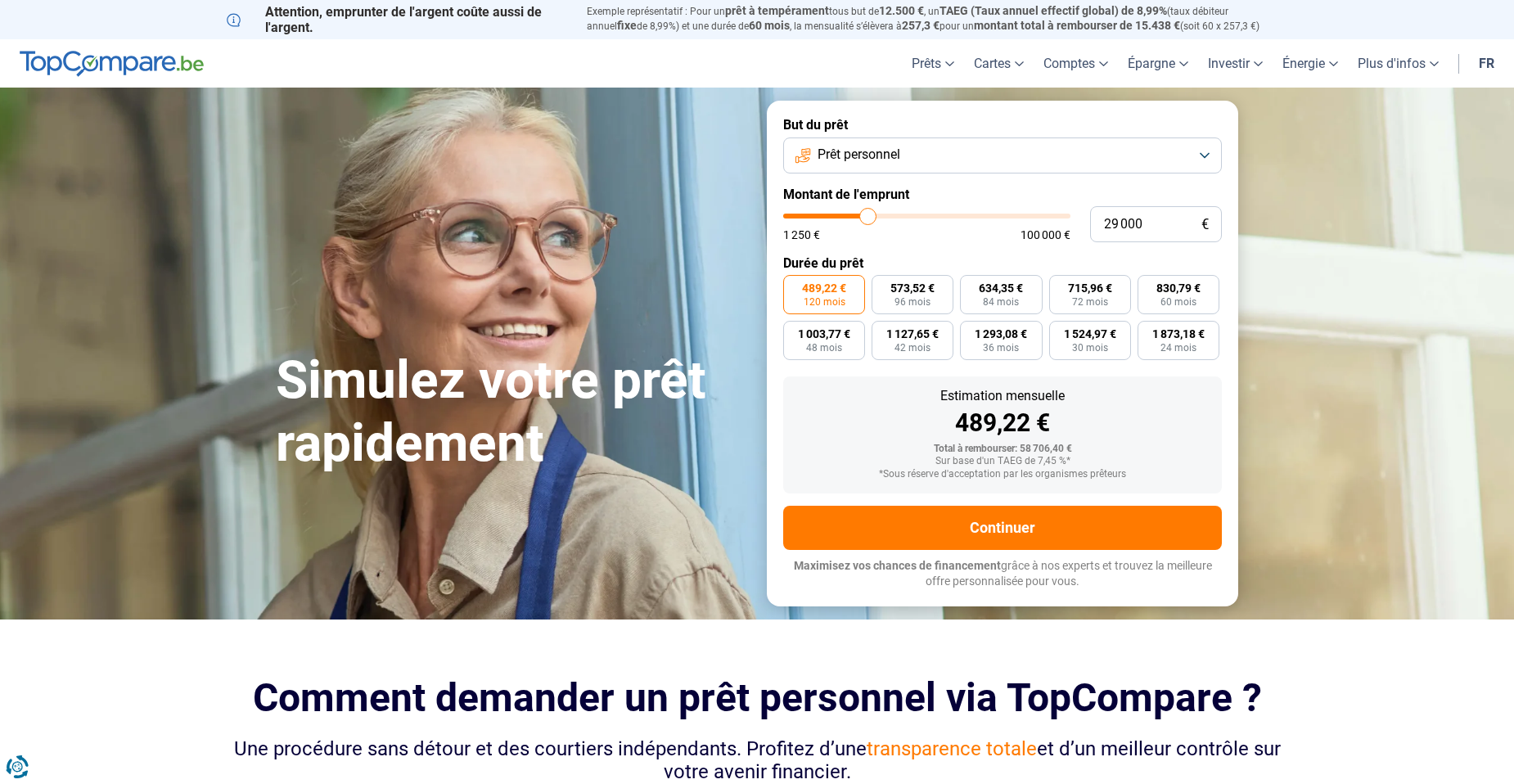
type input "28 750"
type input "28750"
type input "28 500"
type input "28500"
type input "28 250"
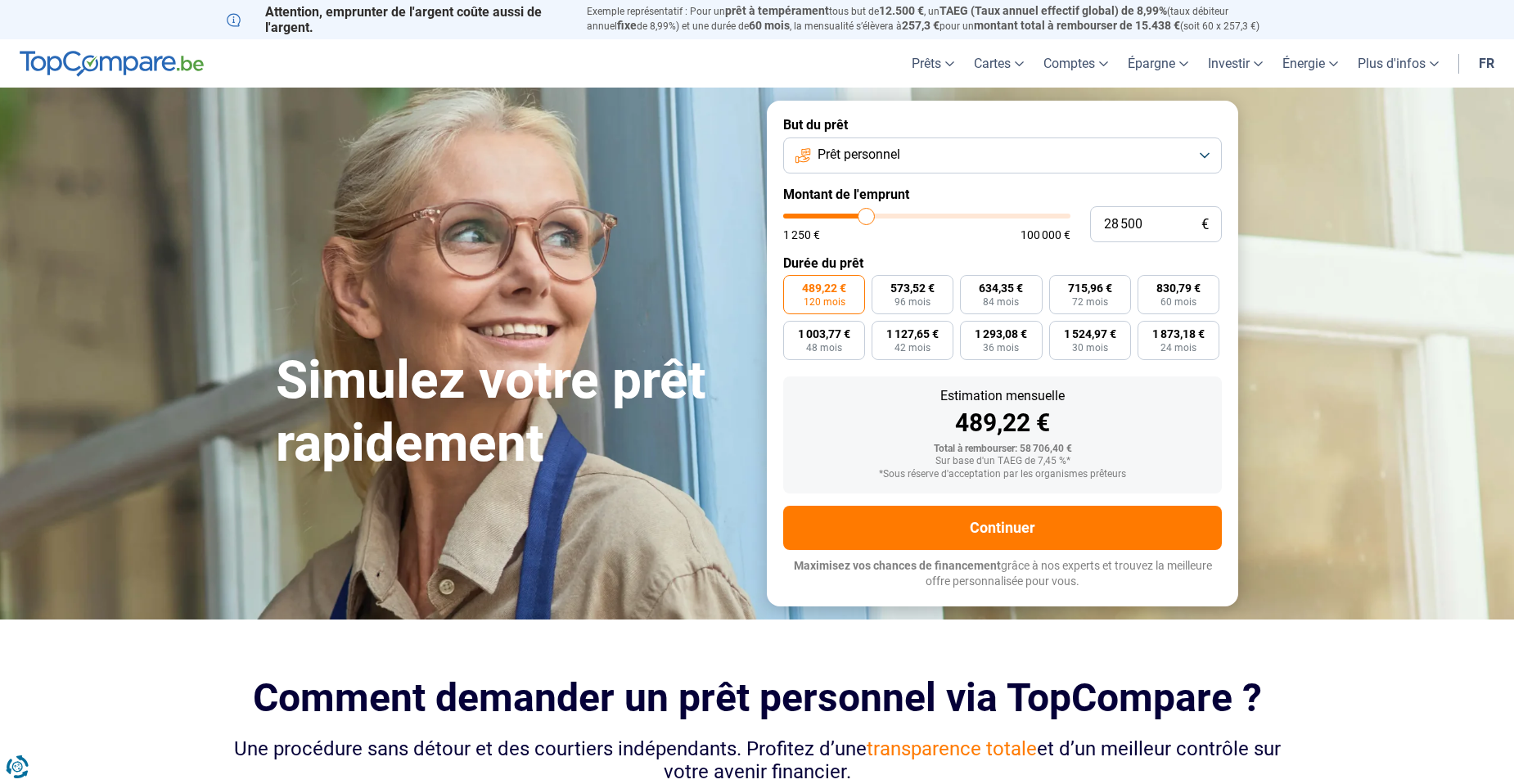
type input "28250"
type input "28 000"
type input "28000"
type input "27 500"
type input "27500"
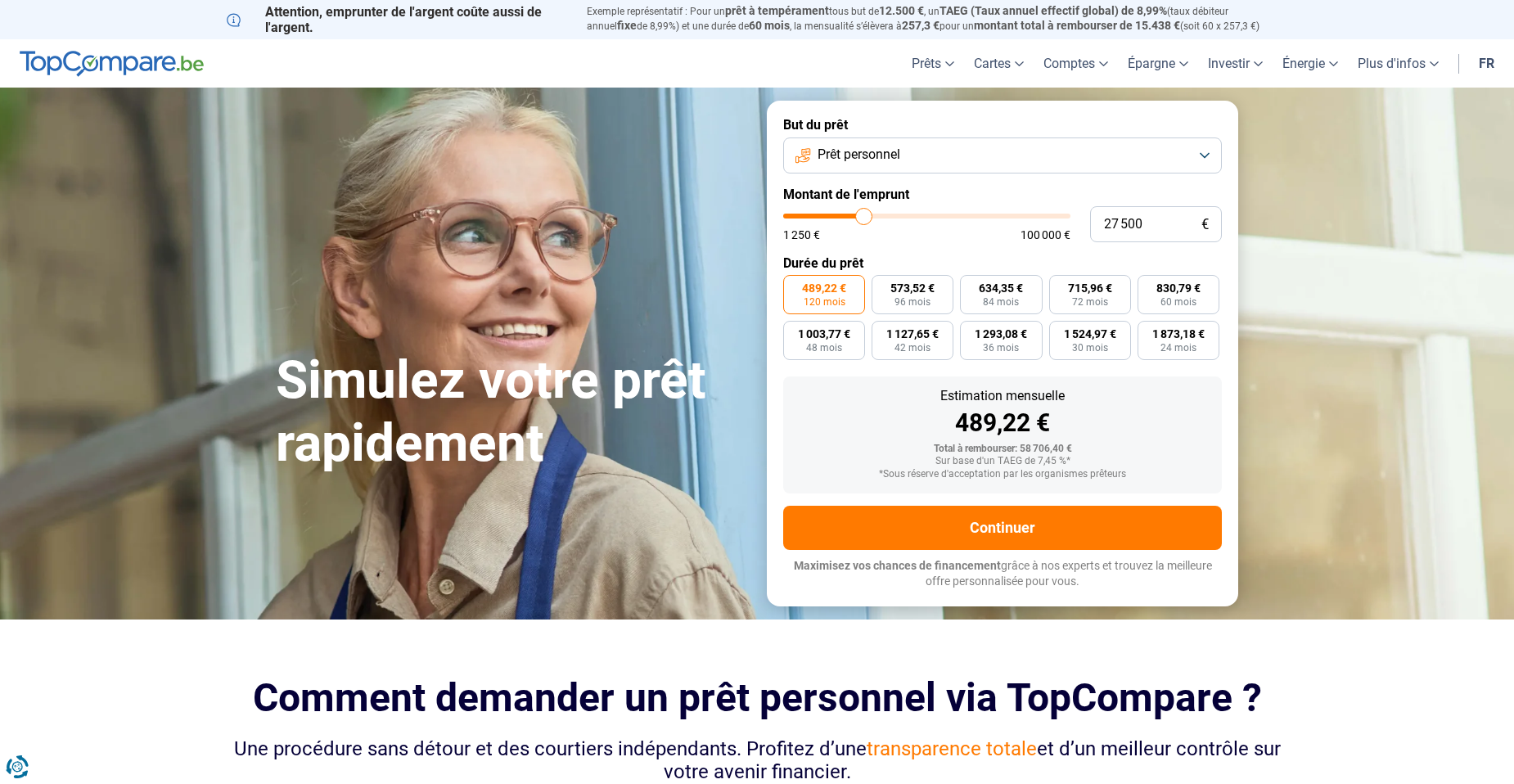
type input "27 250"
type input "27250"
type input "27 000"
type input "27000"
type input "26 750"
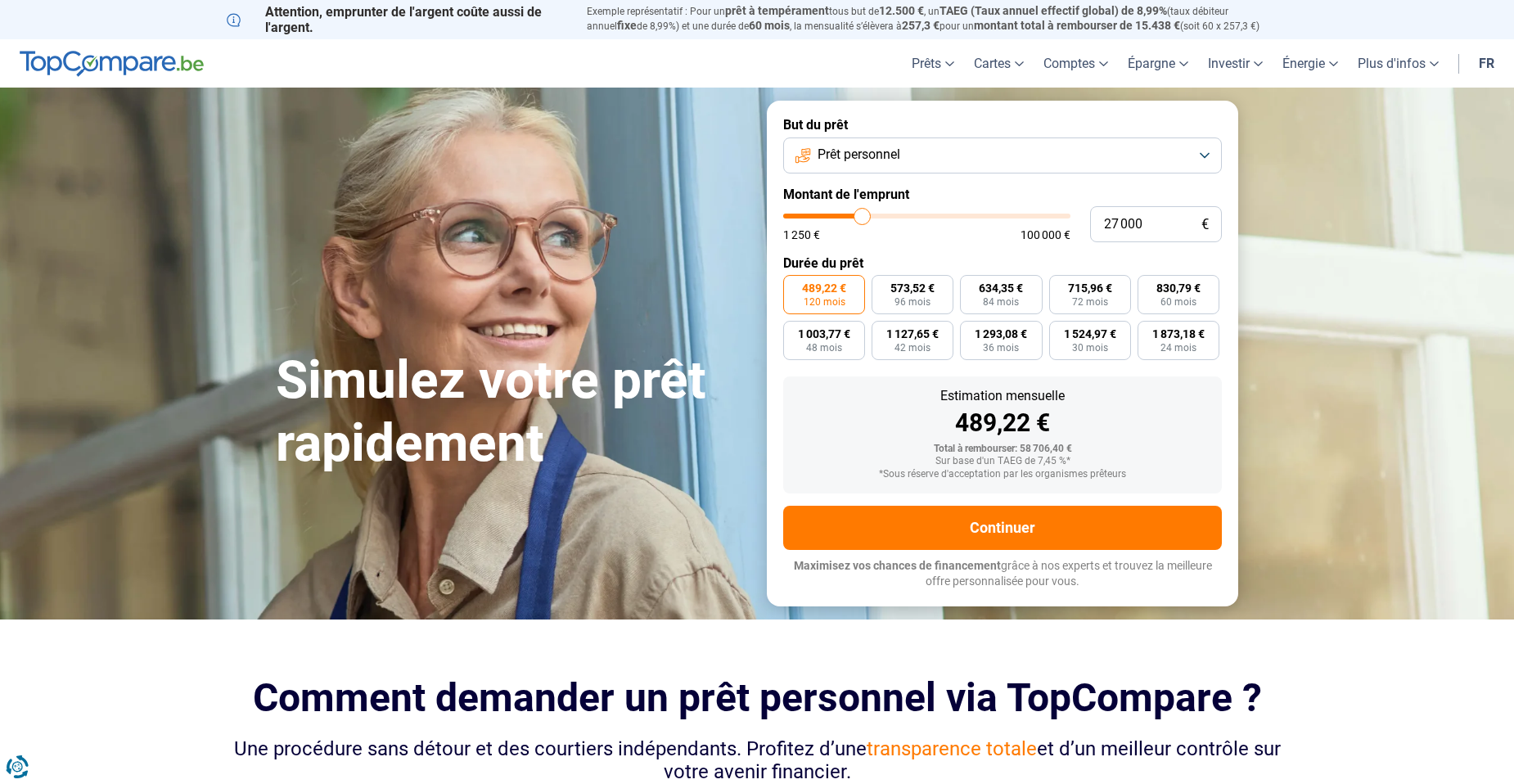
type input "26750"
type input "26 000"
type input "26000"
type input "25 750"
type input "25750"
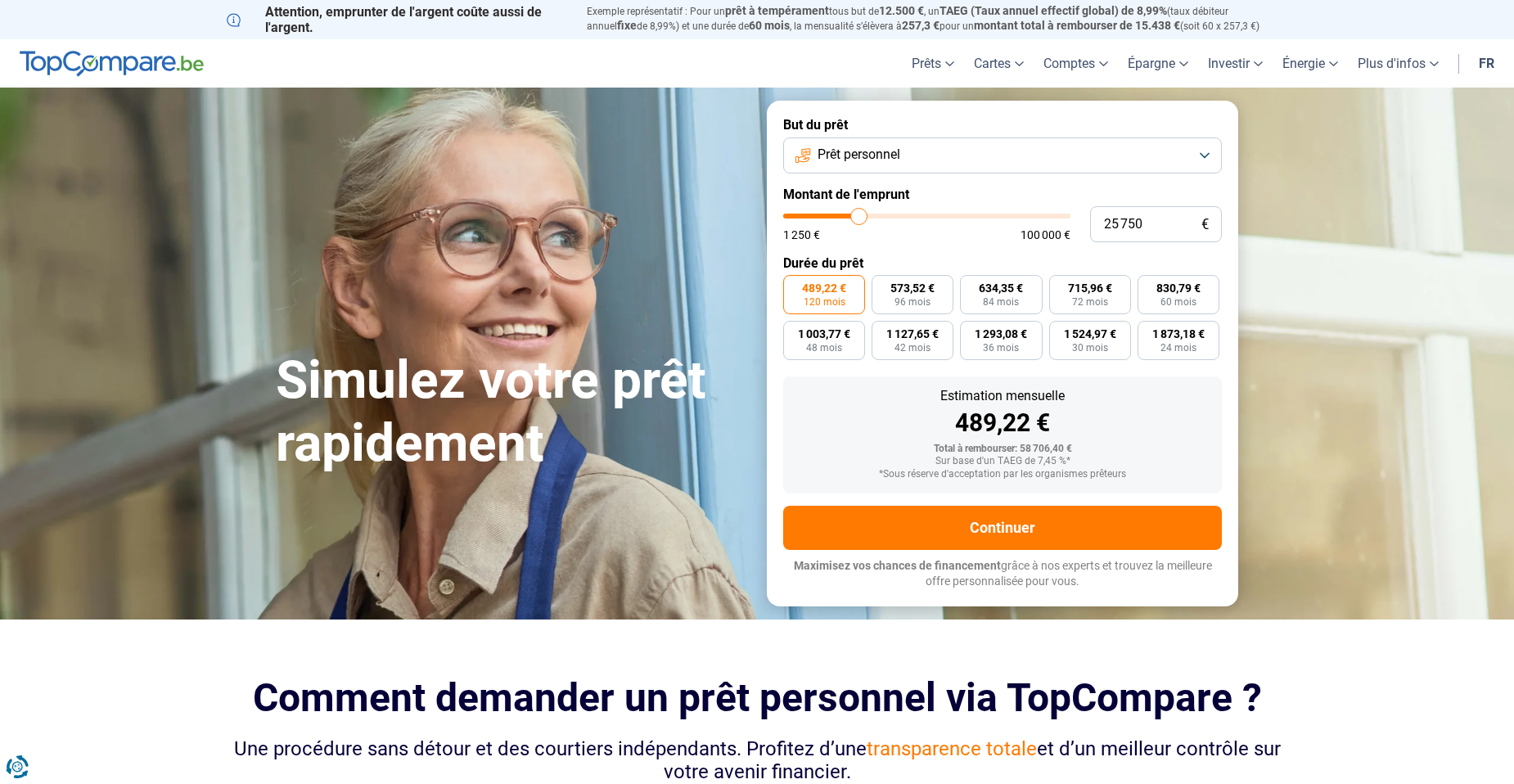
type input "25 500"
type input "25500"
type input "25 000"
type input "25000"
type input "23 750"
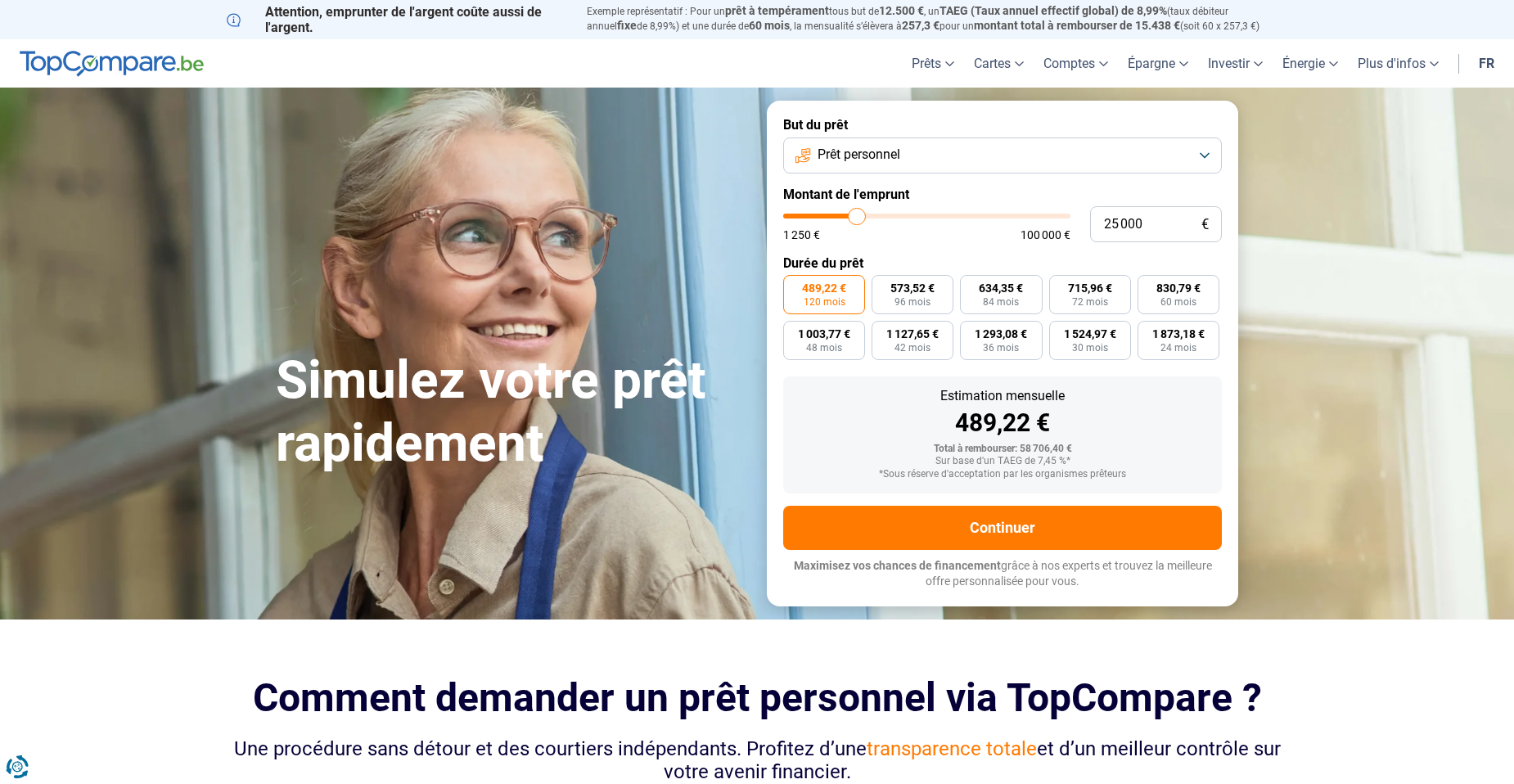
type input "23750"
type input "22 250"
type input "22250"
type input "21 250"
type input "21250"
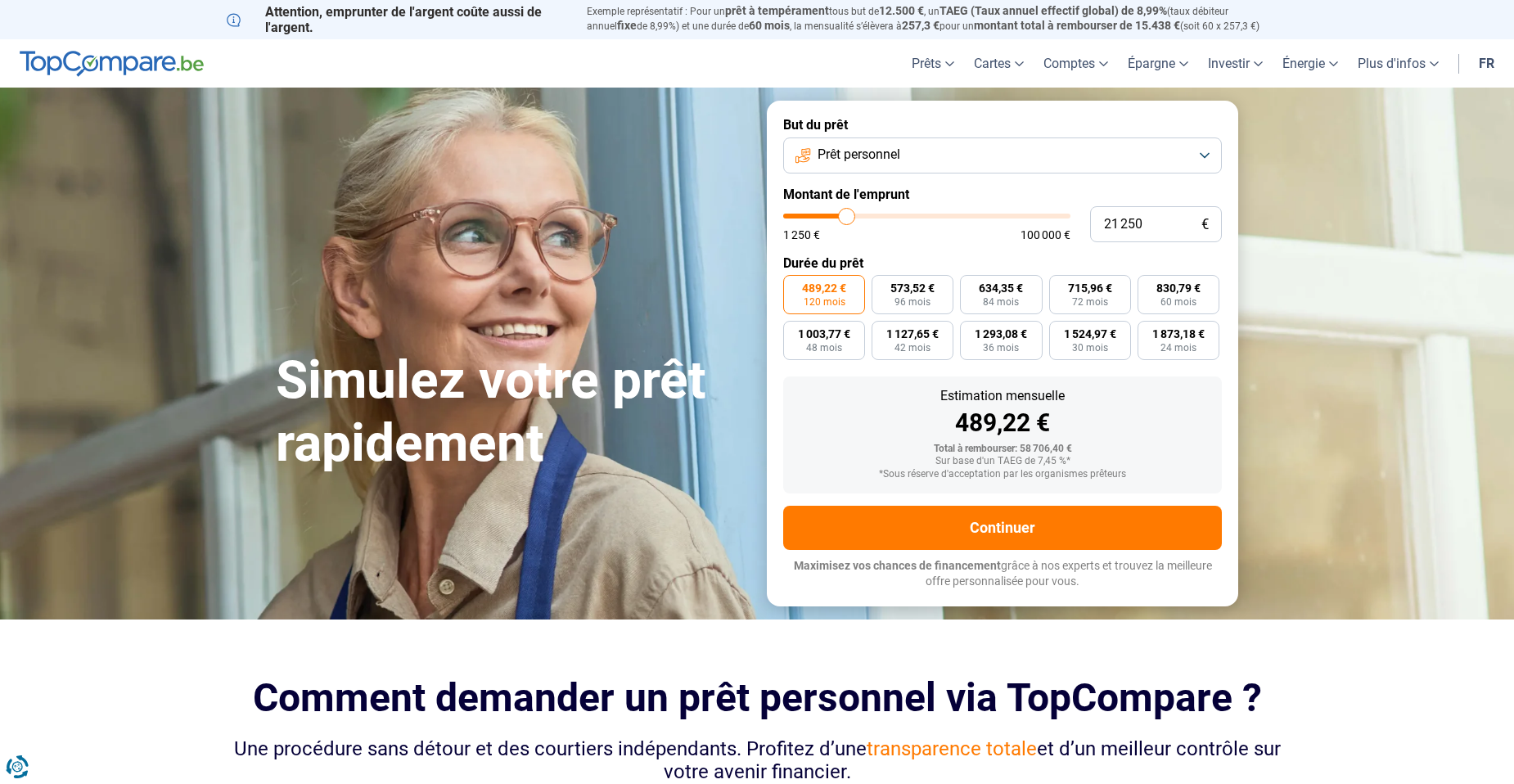
type input "20 750"
type input "20750"
type input "20 500"
type input "20500"
type input "20 000"
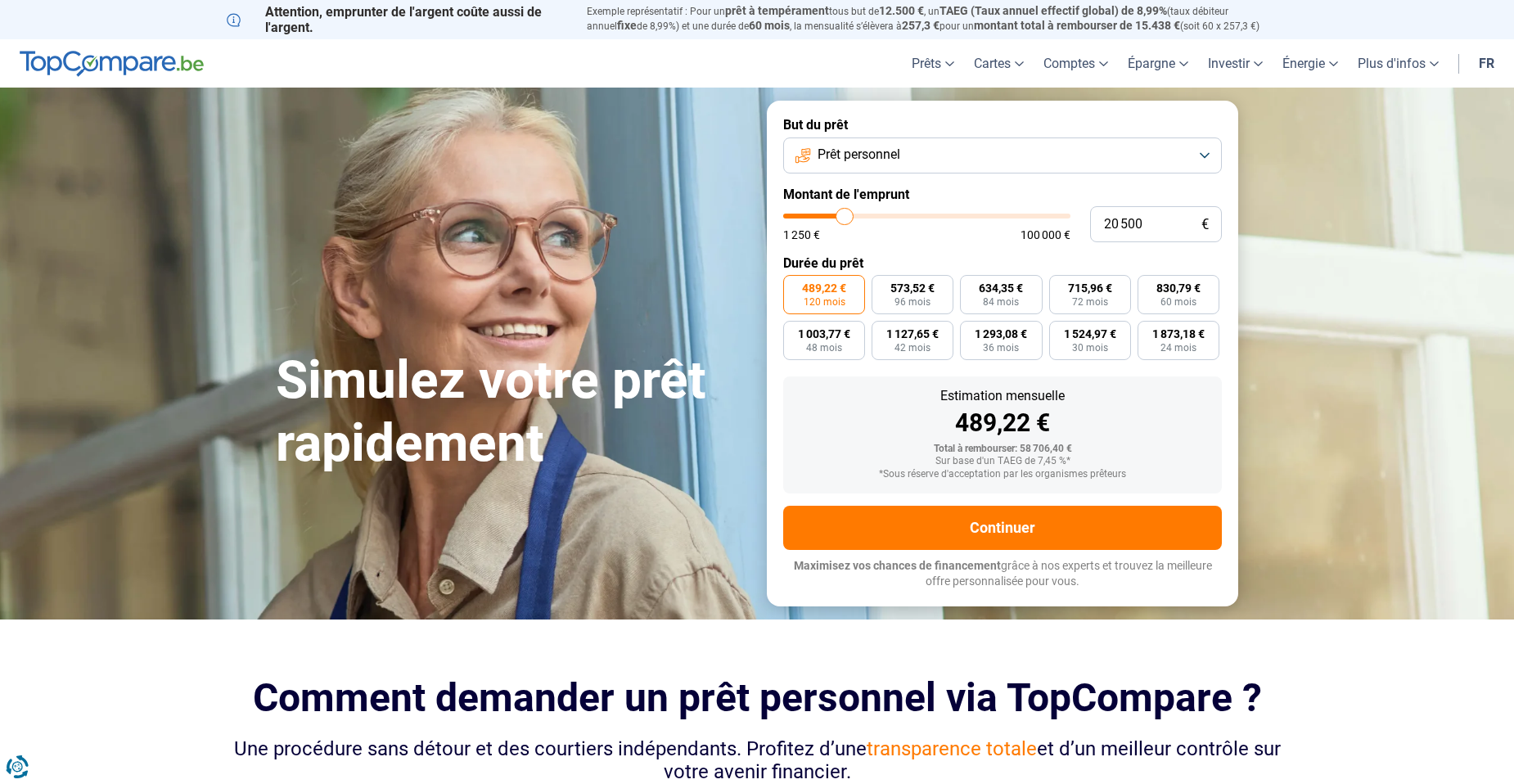
type input "20000"
type input "19 750"
type input "19750"
type input "19 500"
type input "19500"
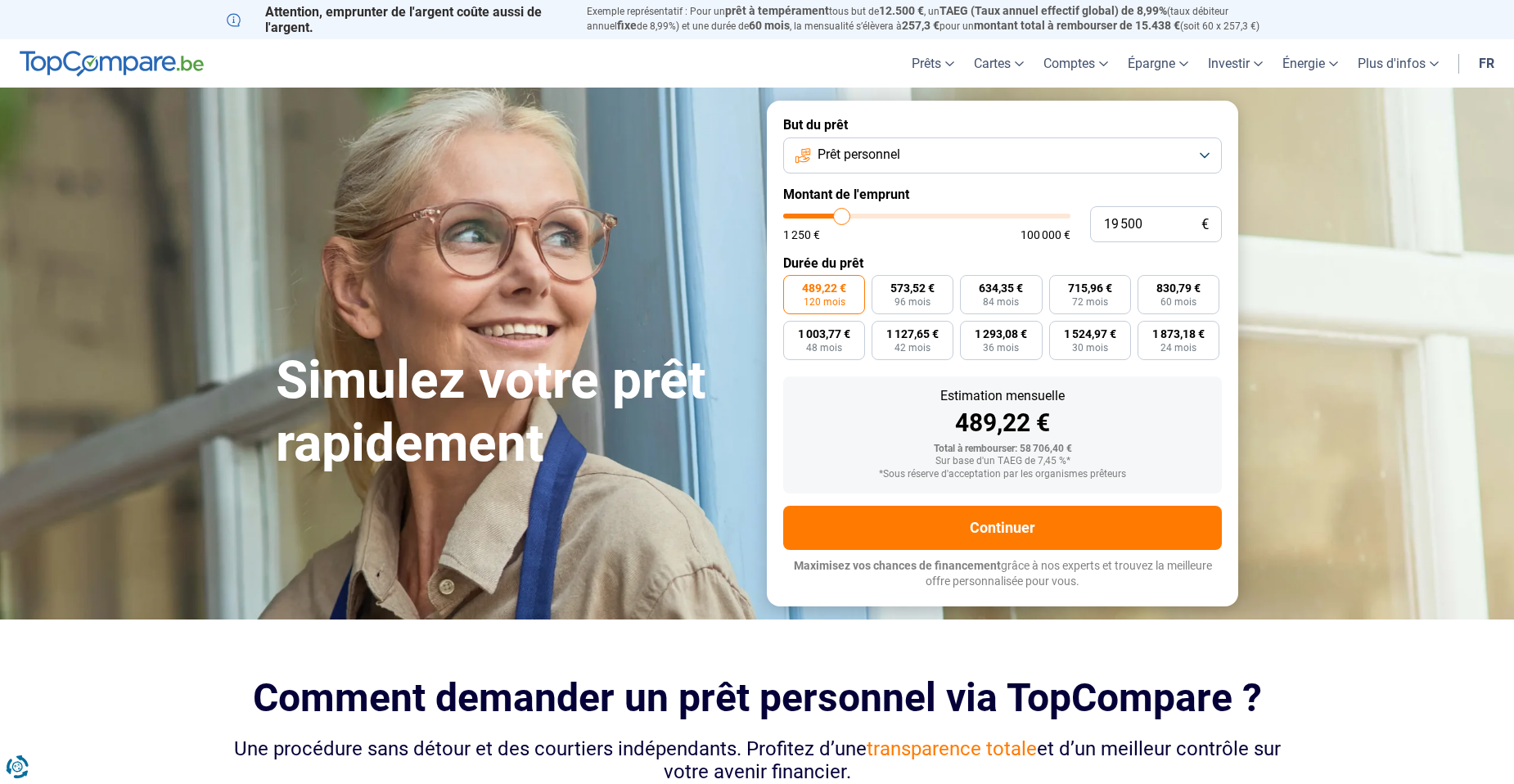
type input "19 250"
type input "19250"
type input "18 500"
type input "18500"
type input "18 000"
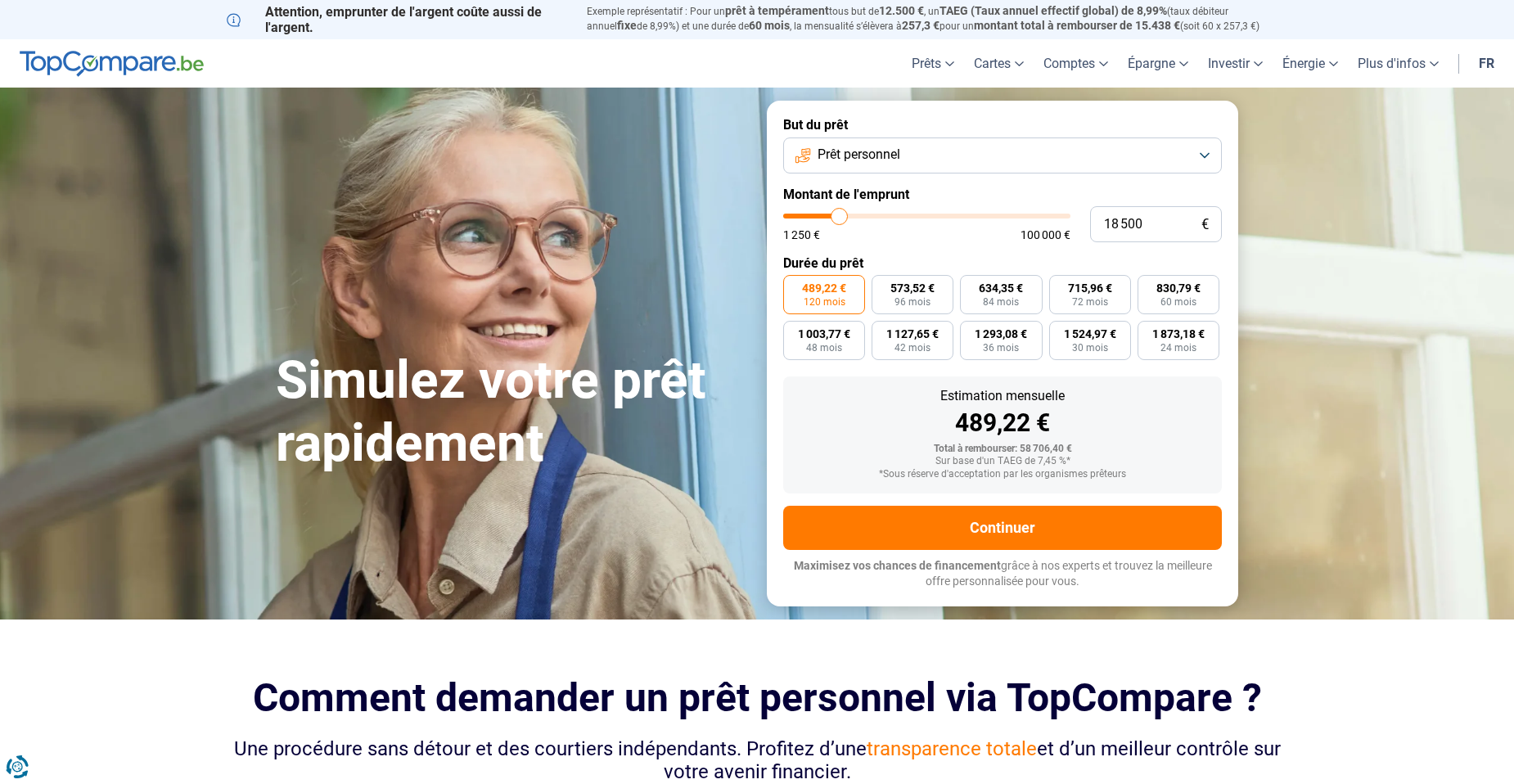
type input "18000"
type input "17 750"
type input "17750"
type input "17 250"
type input "17250"
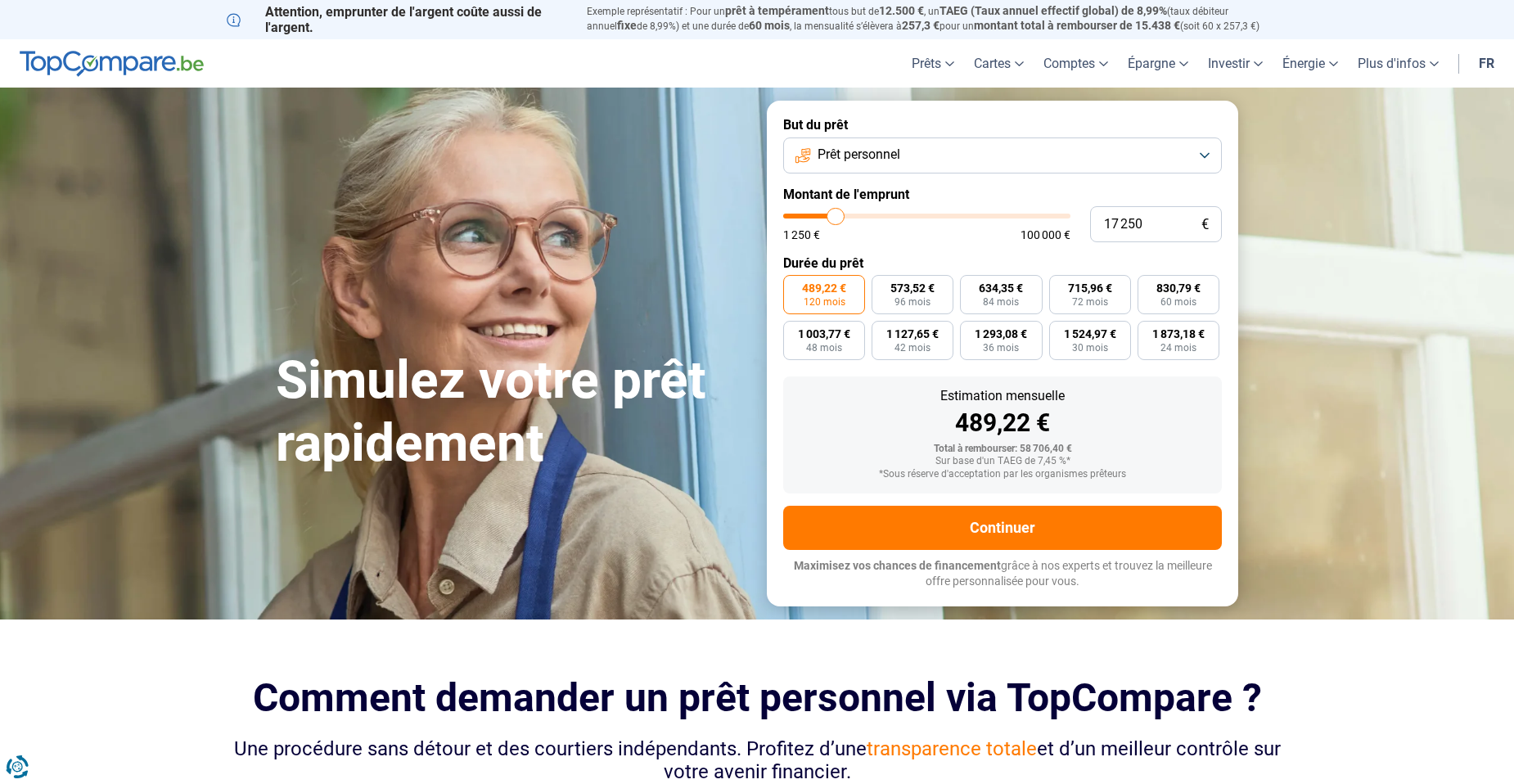
type input "17 000"
type input "17000"
type input "16 750"
type input "16750"
type input "16 500"
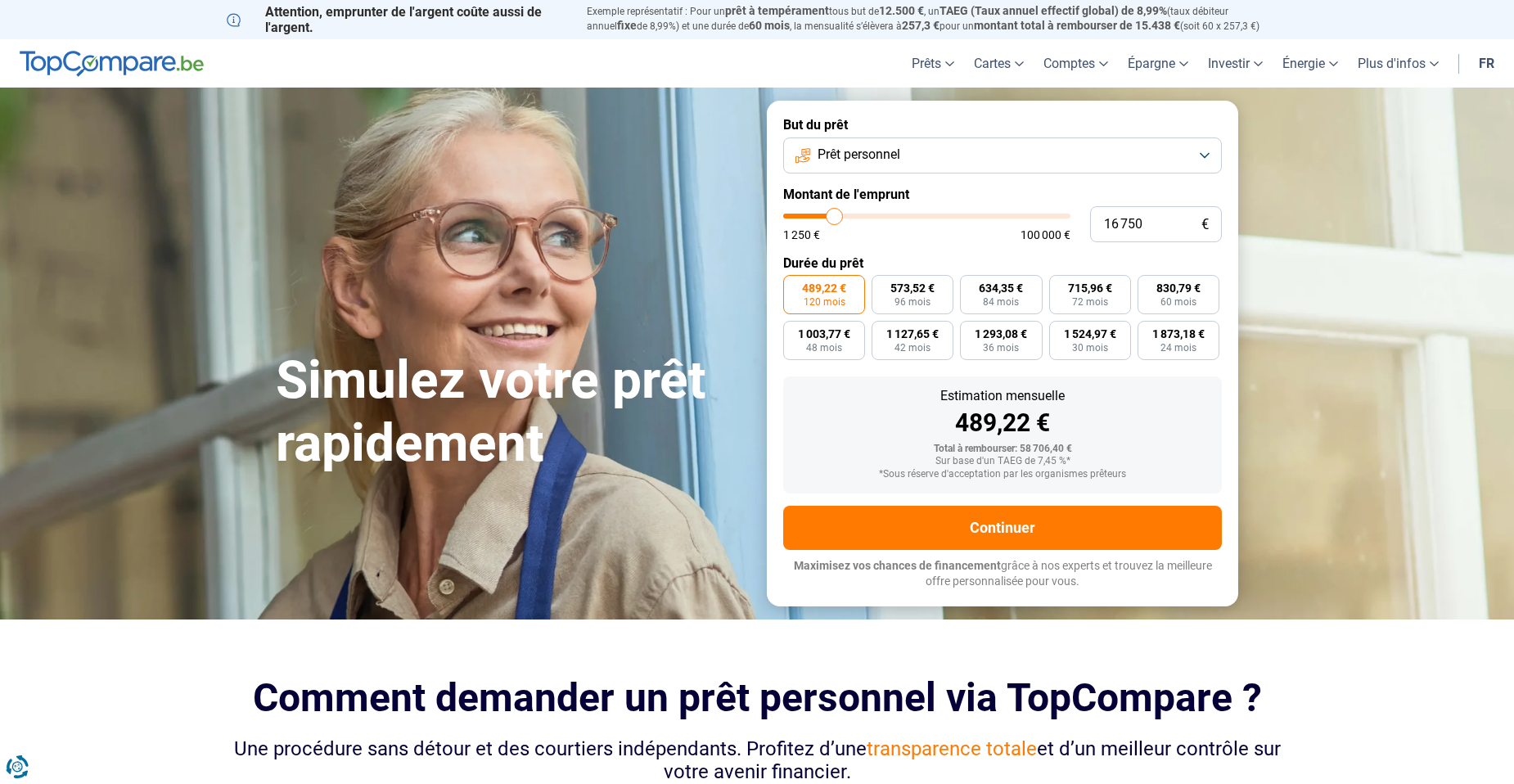
type input "16500"
type input "16 250"
type input "16250"
type input "15 750"
type input "15750"
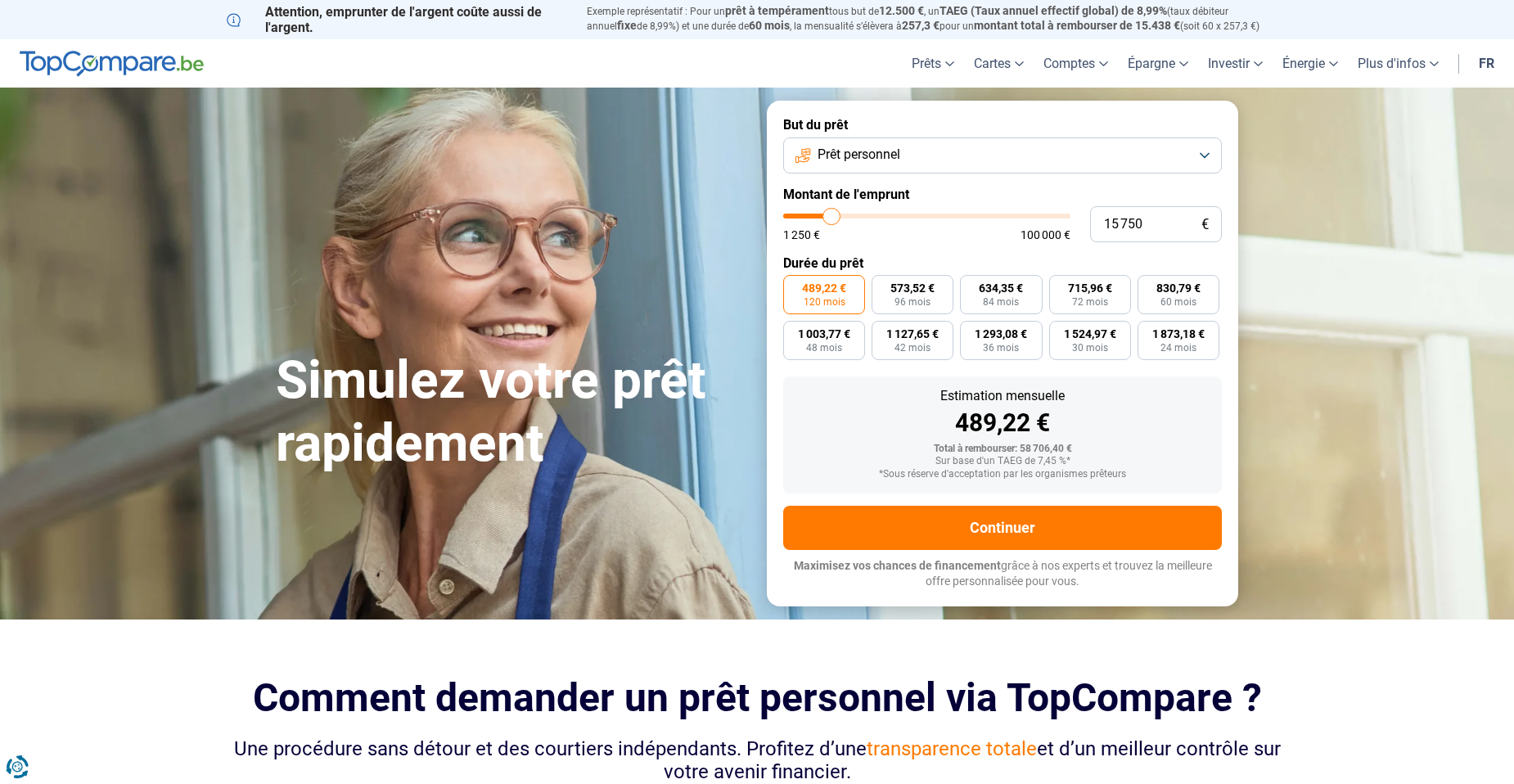
type input "15 250"
type input "15250"
type input "15 000"
drag, startPoint x: 904, startPoint y: 214, endPoint x: 830, endPoint y: 214, distance: 74.0
type input "15000"
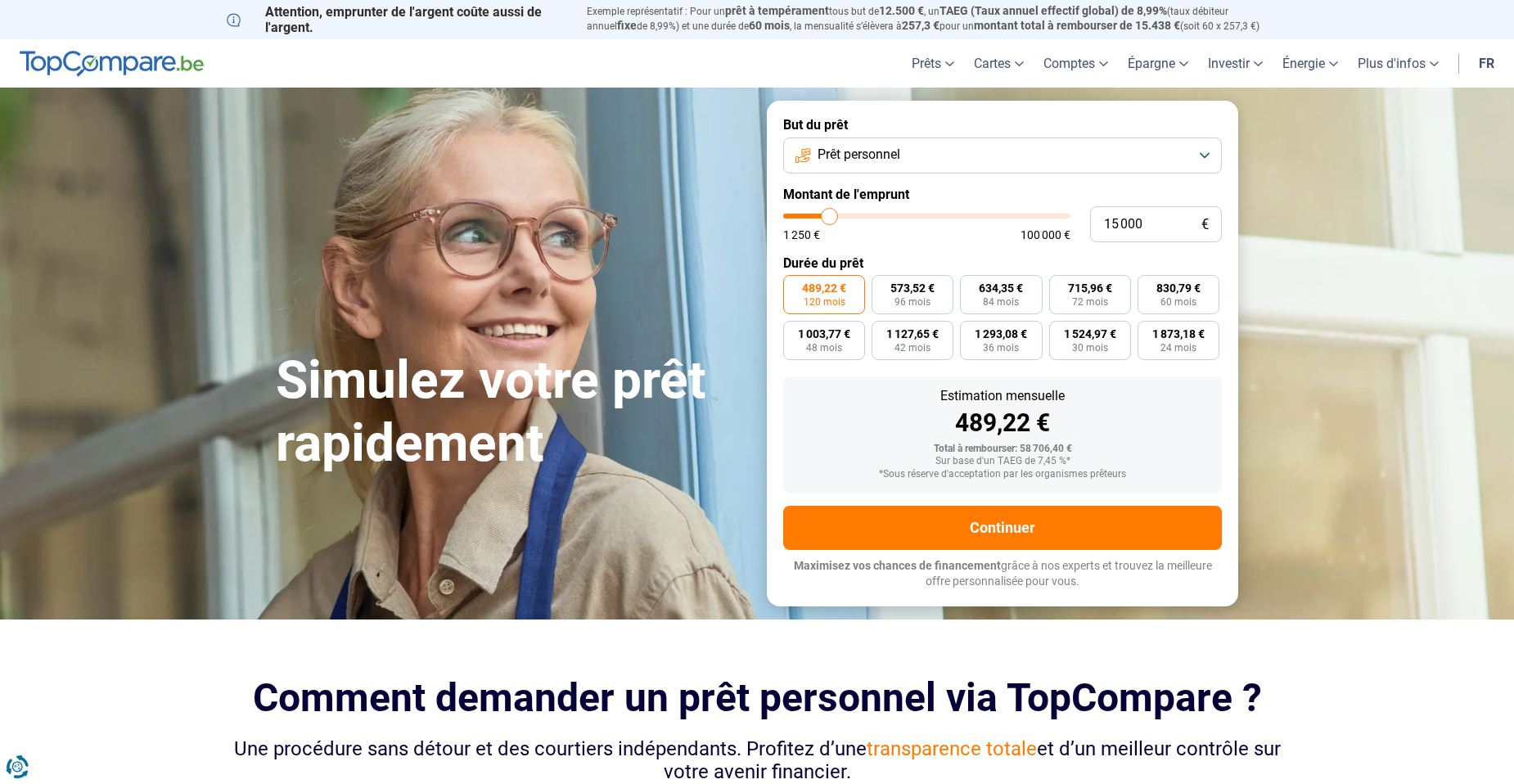
click at [830, 214] on input "range" at bounding box center [927, 215] width 287 height 5
radio input "true"
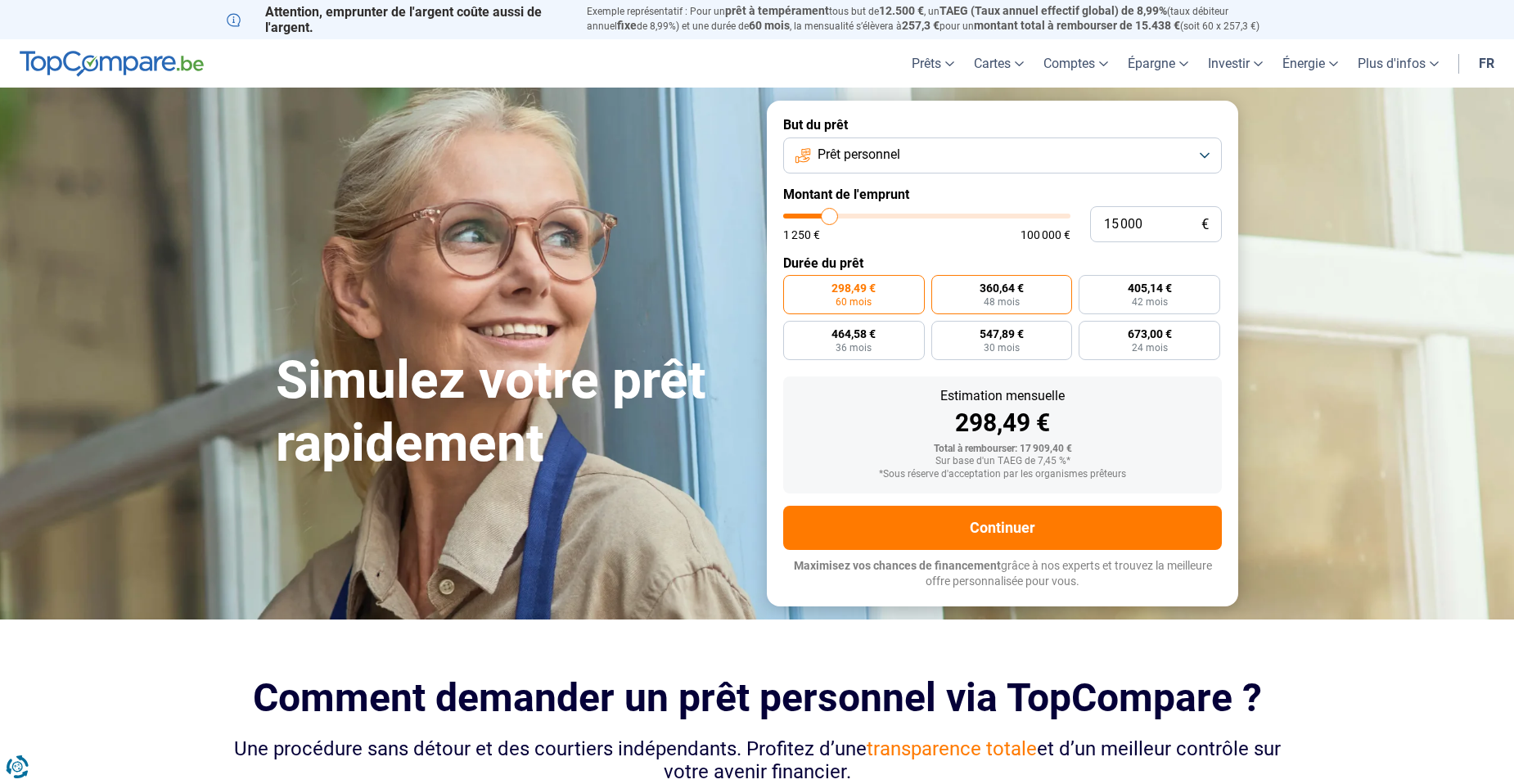
click at [992, 294] on span "360,64 €" at bounding box center [1002, 288] width 44 height 12
click at [942, 285] on input "360,64 € 48 mois" at bounding box center [936, 280] width 11 height 11
click at [858, 284] on span "298,49 €" at bounding box center [853, 288] width 44 height 12
click at [794, 284] on input "298,49 € 60 mois" at bounding box center [788, 280] width 11 height 11
